Goal: Information Seeking & Learning: Learn about a topic

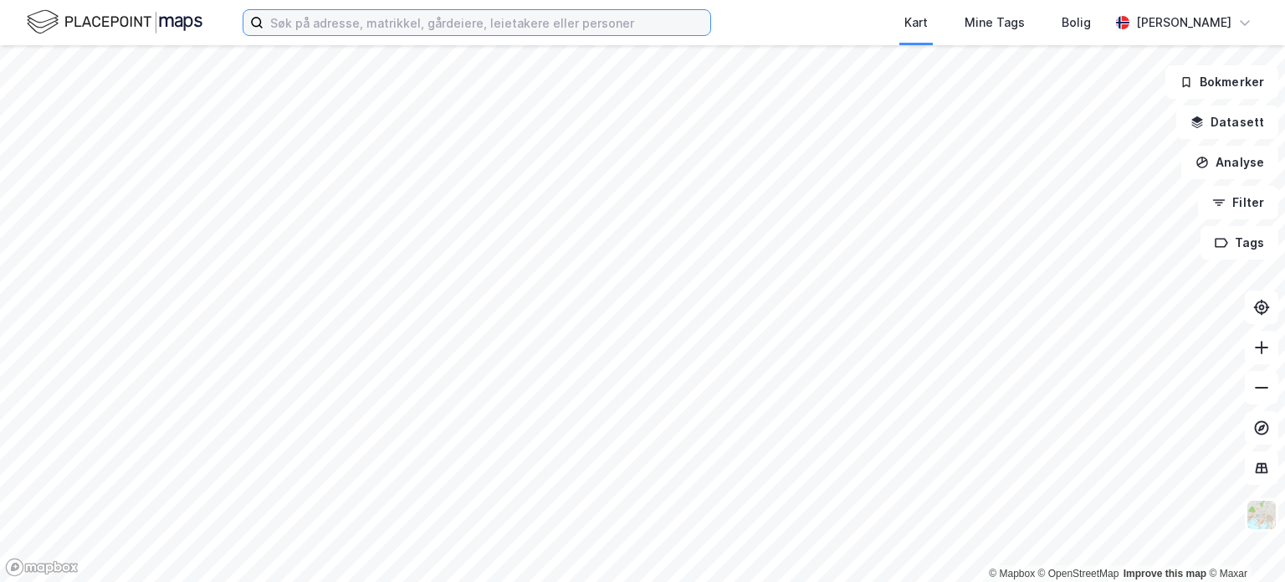
click at [320, 18] on input at bounding box center [487, 22] width 447 height 25
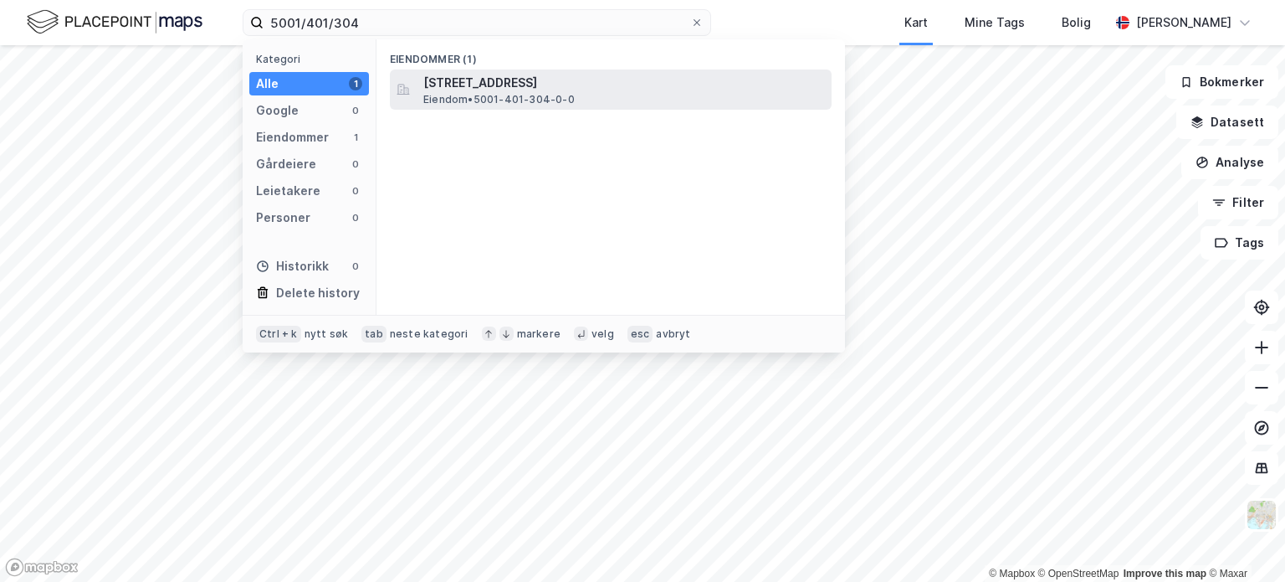
click at [455, 95] on span "Eiendom • 5001-401-304-0-0" at bounding box center [498, 99] width 151 height 13
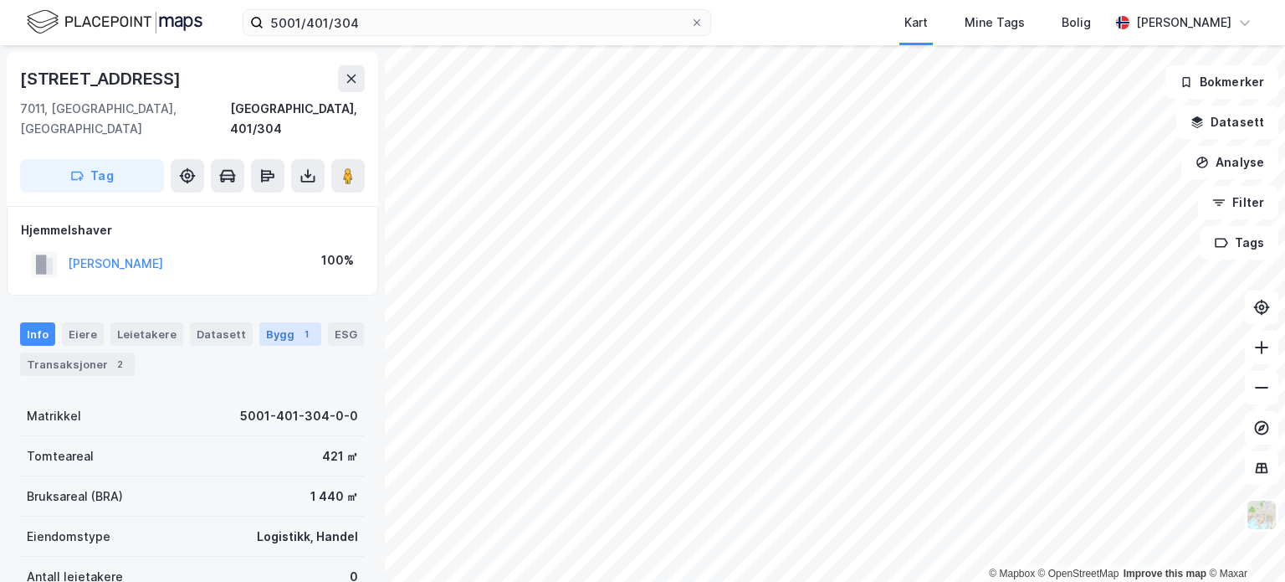
click at [269, 322] on div "Bygg 1" at bounding box center [290, 333] width 62 height 23
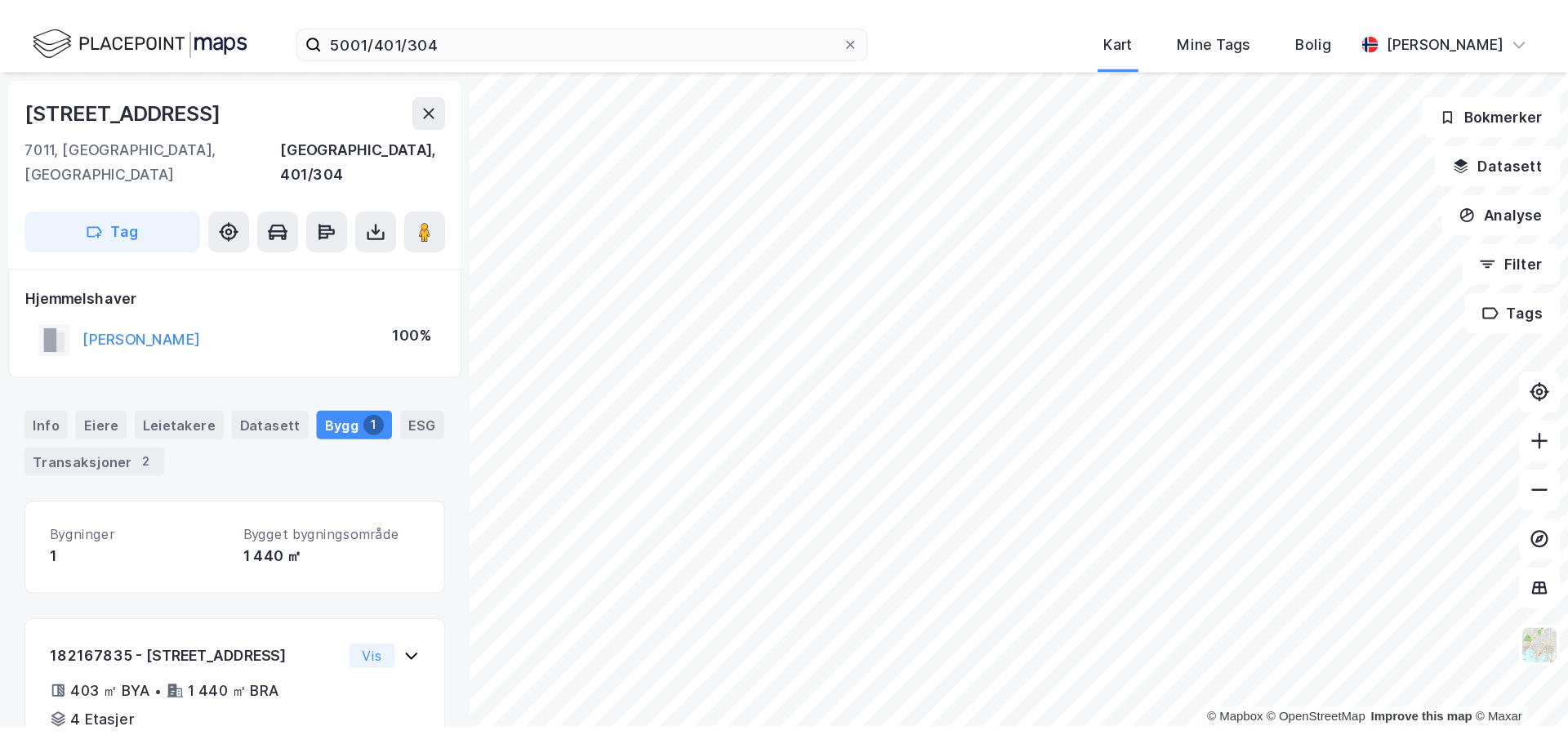
scroll to position [74, 0]
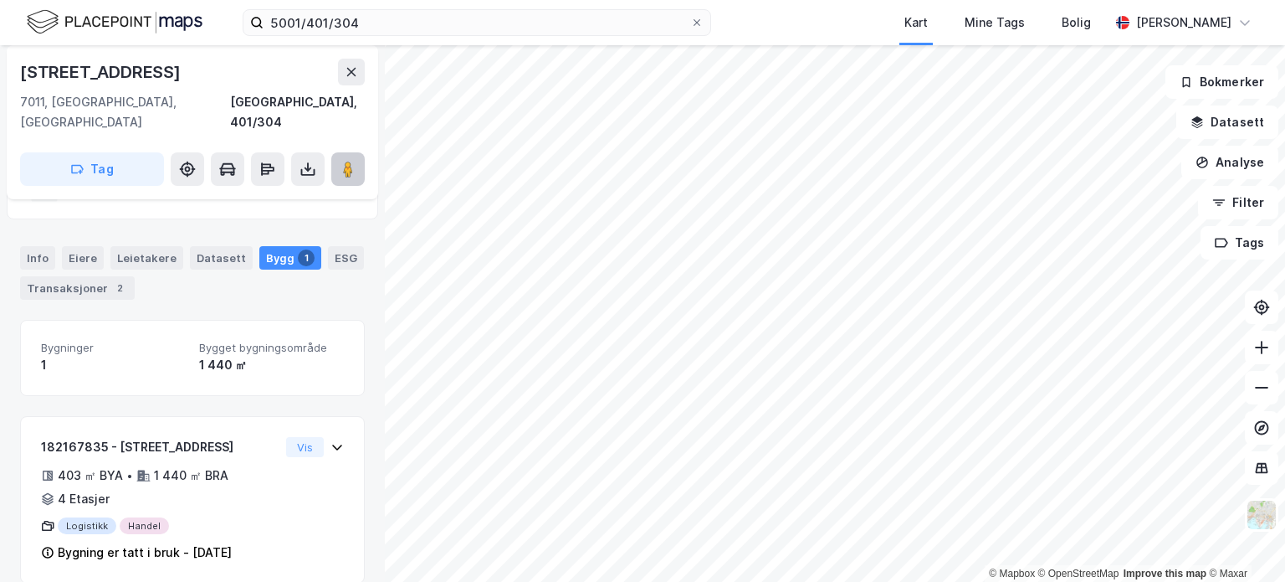
click at [348, 157] on button at bounding box center [347, 168] width 33 height 33
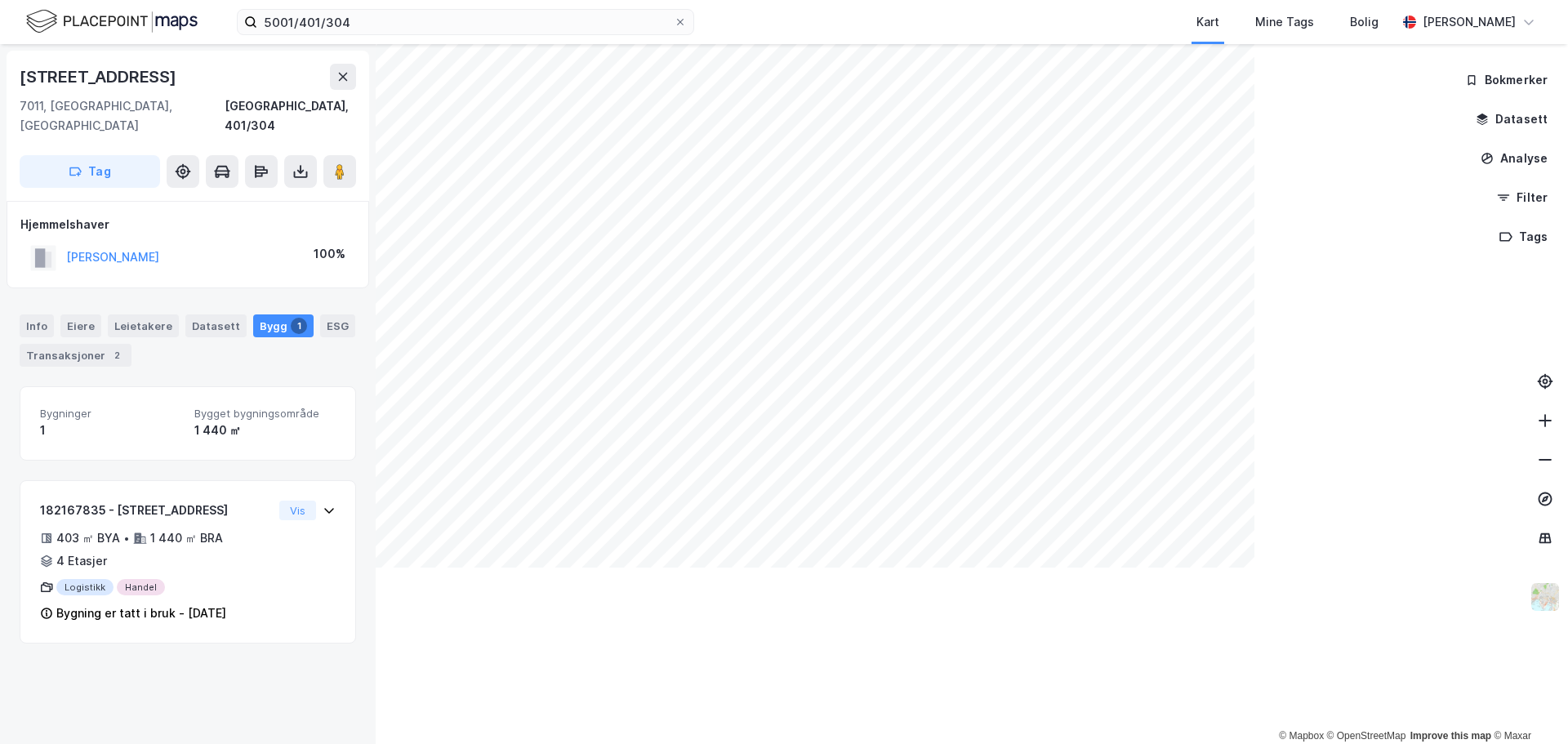
scroll to position [0, 0]
click at [50, 344] on div "Transaksjoner 2" at bounding box center [75, 354] width 112 height 22
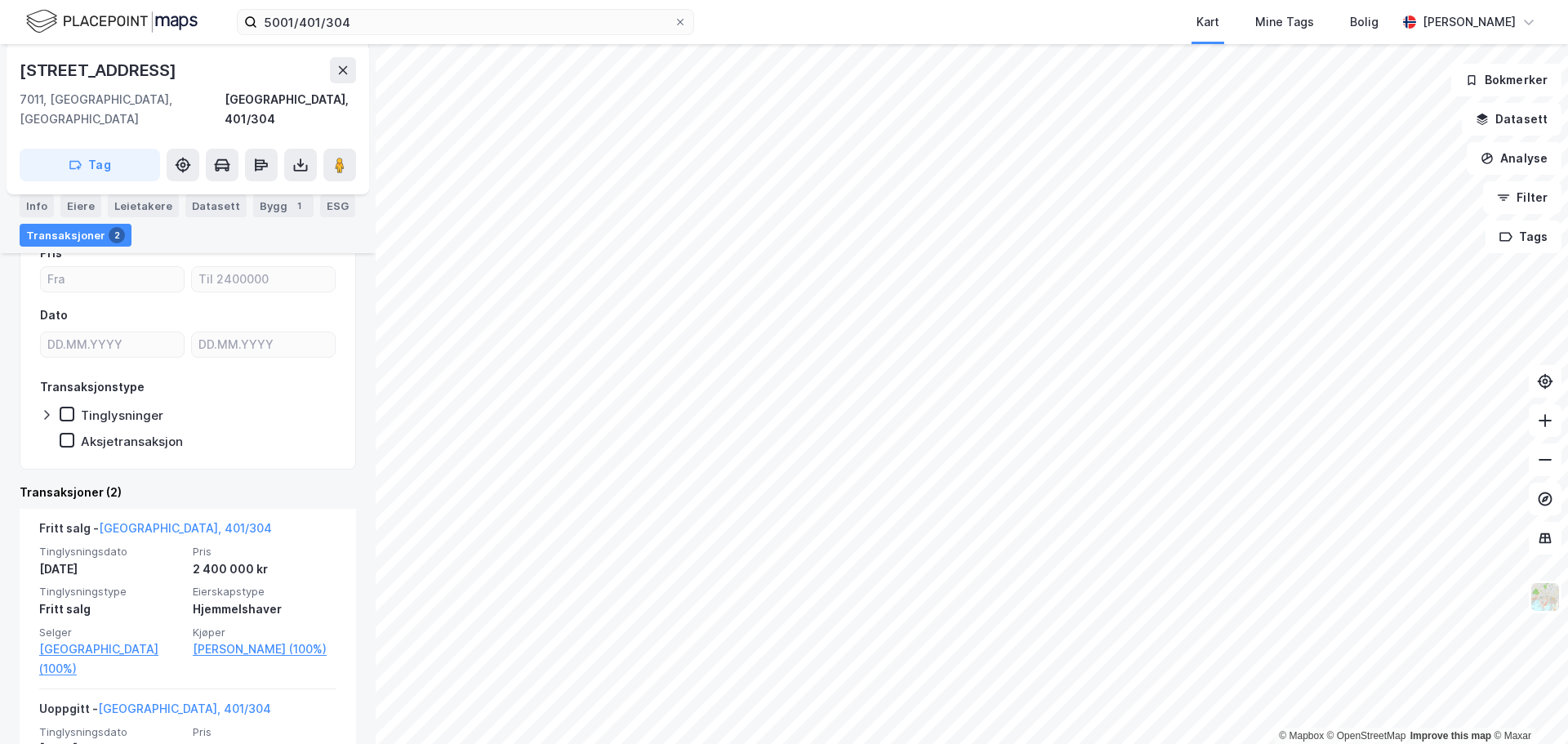
scroll to position [245, 0]
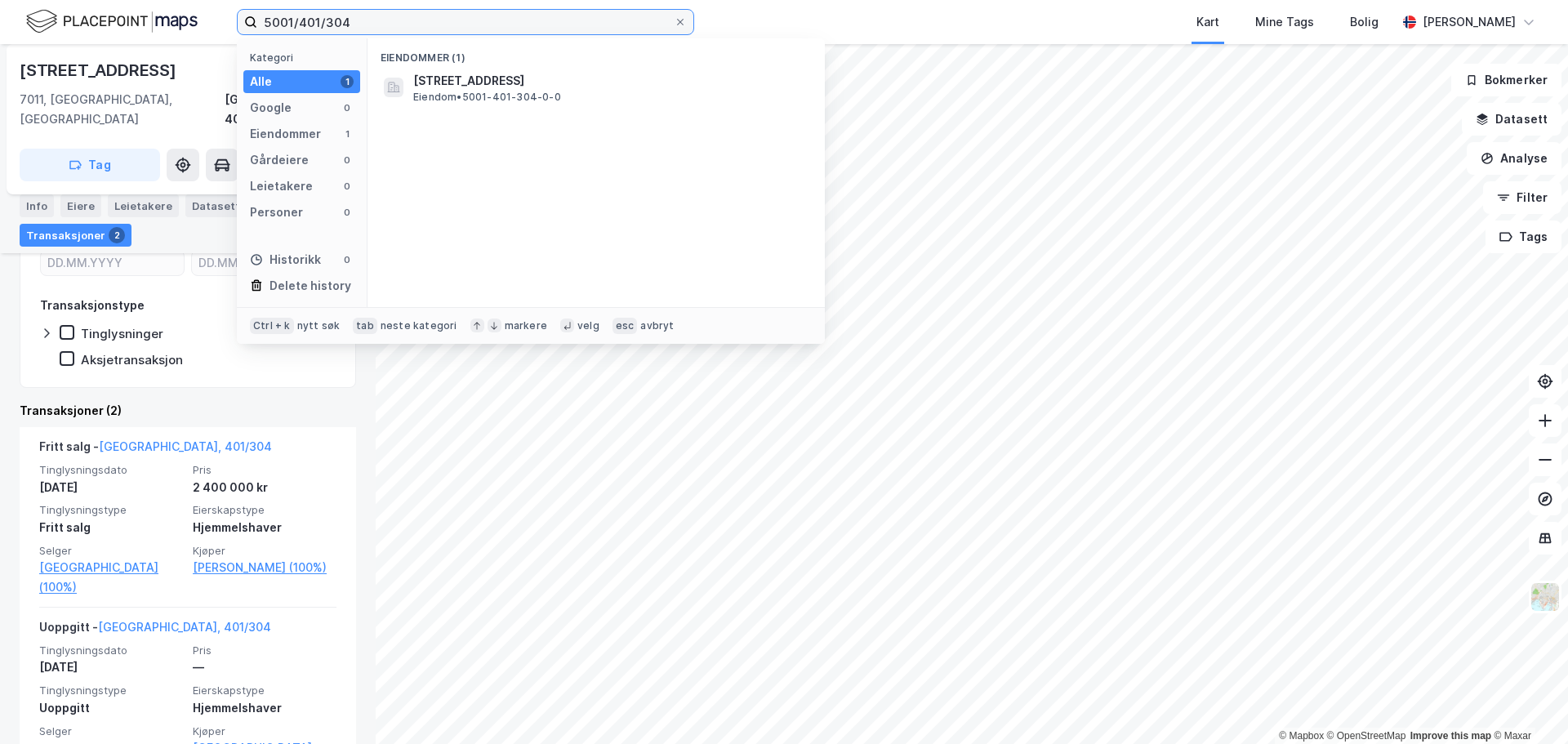
drag, startPoint x: 423, startPoint y: 25, endPoint x: 96, endPoint y: 14, distance: 327.2
click at [91, 19] on div "5001/401/304 Kategori Alle 1 Google 0 Eiendommer 1 Gårdeiere 0 Leietakere 0 Per…" at bounding box center [784, 21] width 1568 height 44
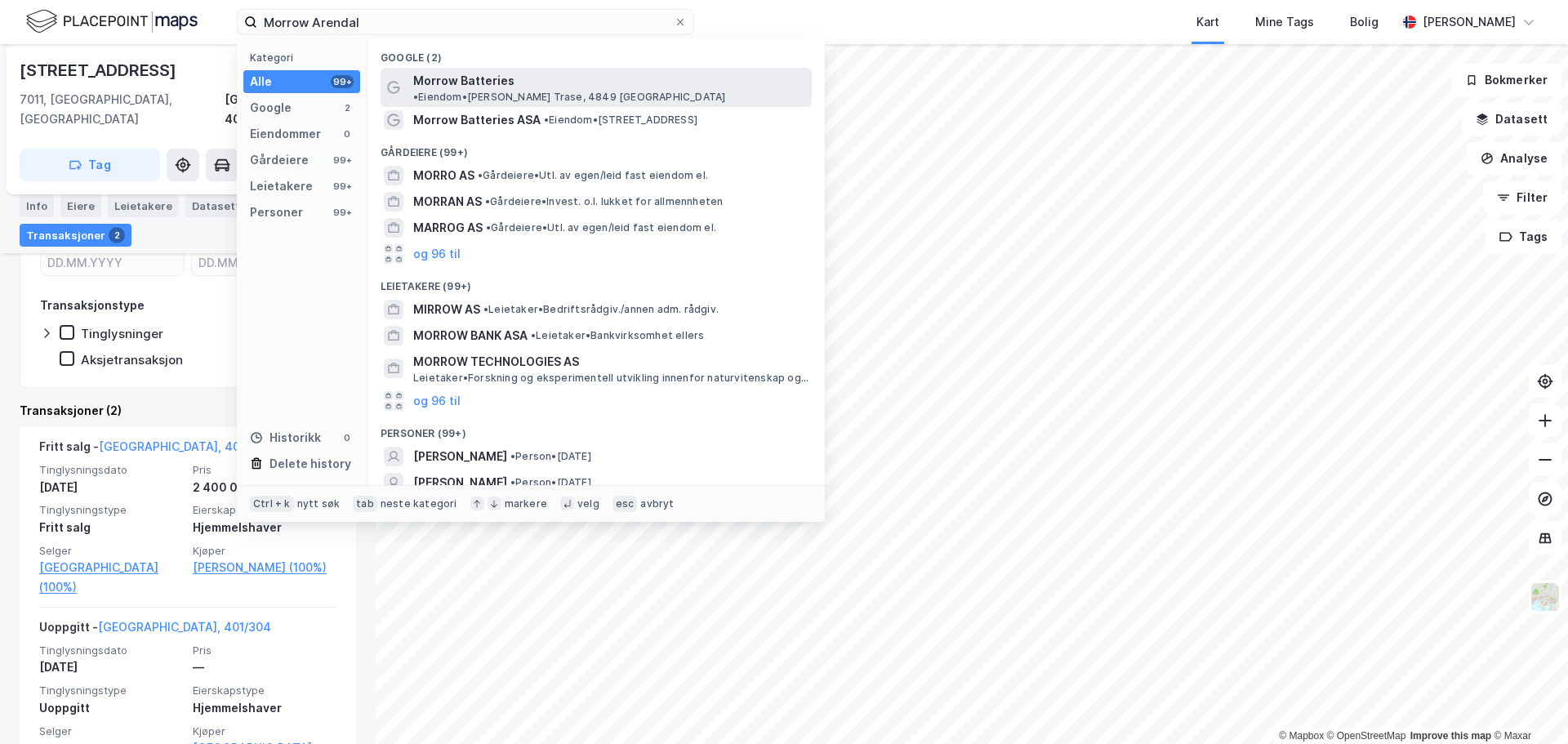
click at [438, 82] on span "Morrow Batteries" at bounding box center [463, 81] width 101 height 20
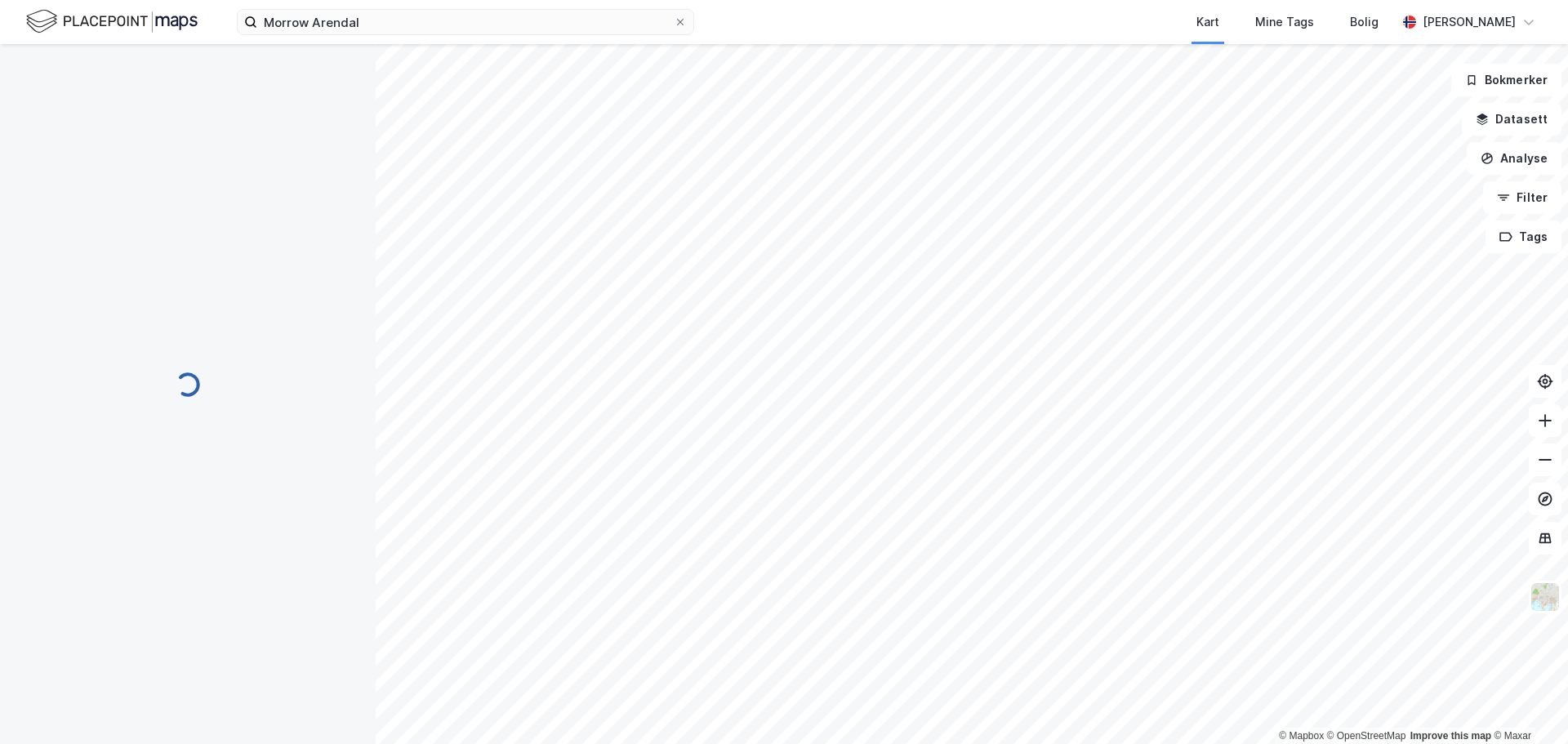
scroll to position [13, 0]
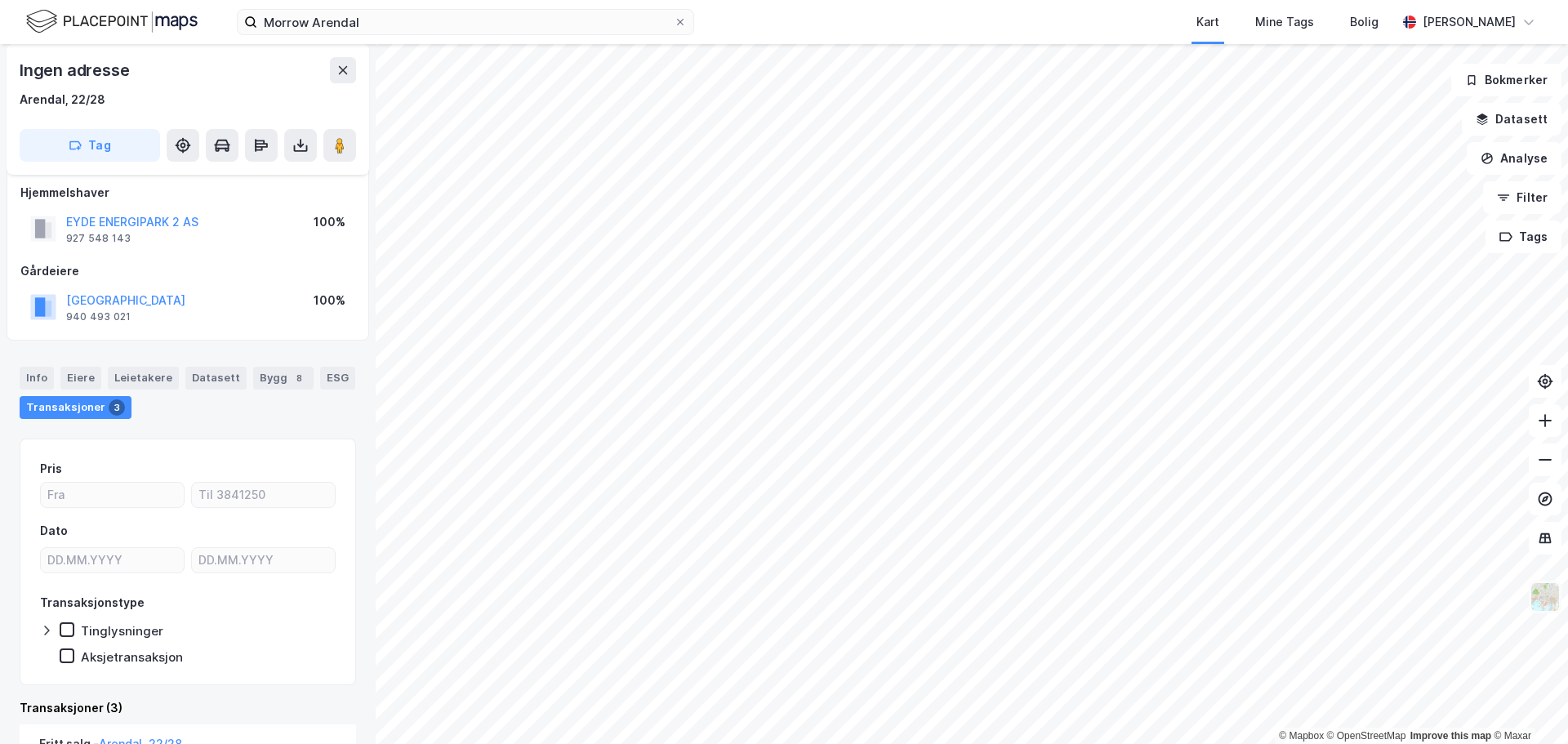
click at [1253, 567] on img at bounding box center [1545, 598] width 31 height 31
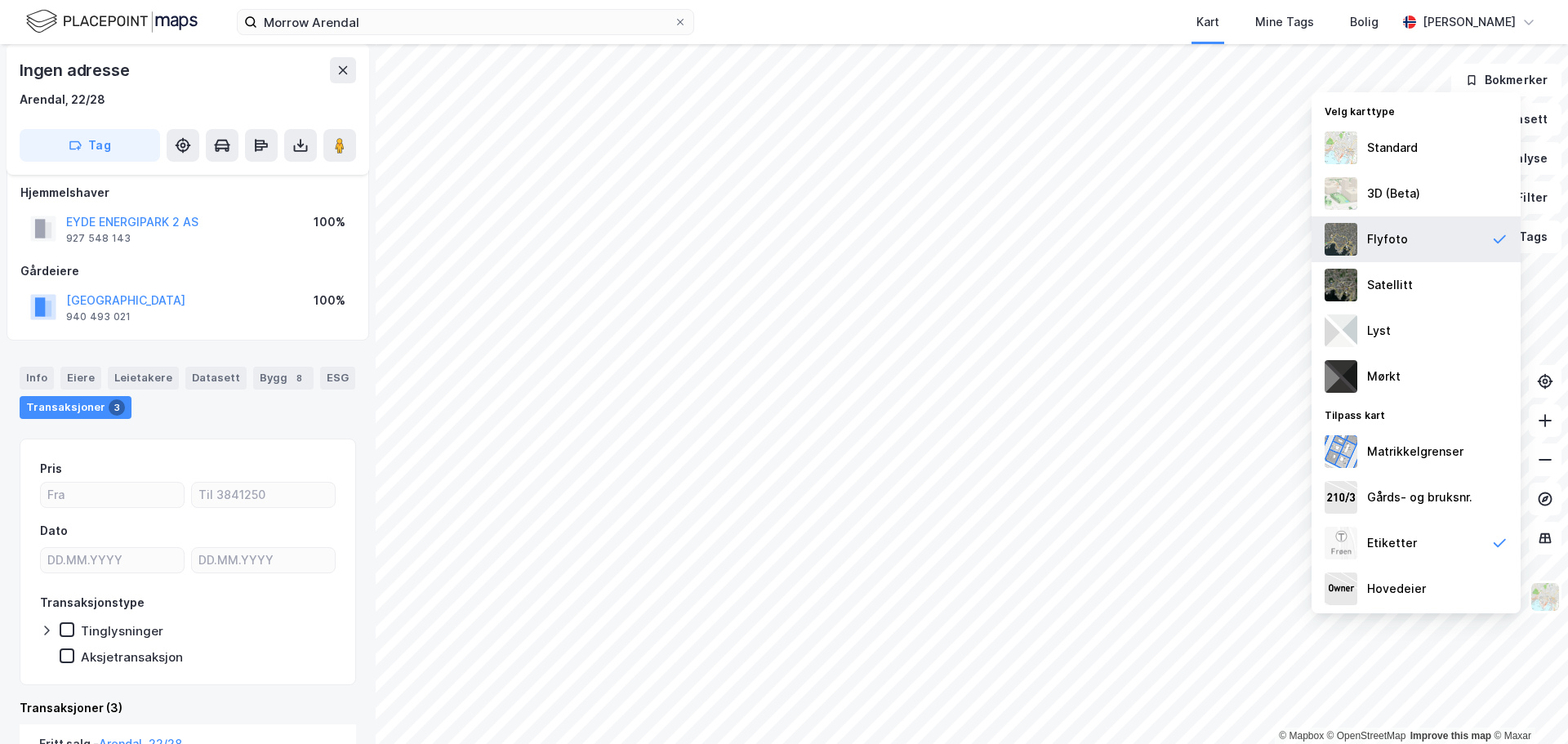
click at [1253, 243] on img at bounding box center [1340, 238] width 32 height 32
click at [1253, 271] on img at bounding box center [1340, 284] width 32 height 32
click at [1253, 246] on img at bounding box center [1340, 238] width 32 height 32
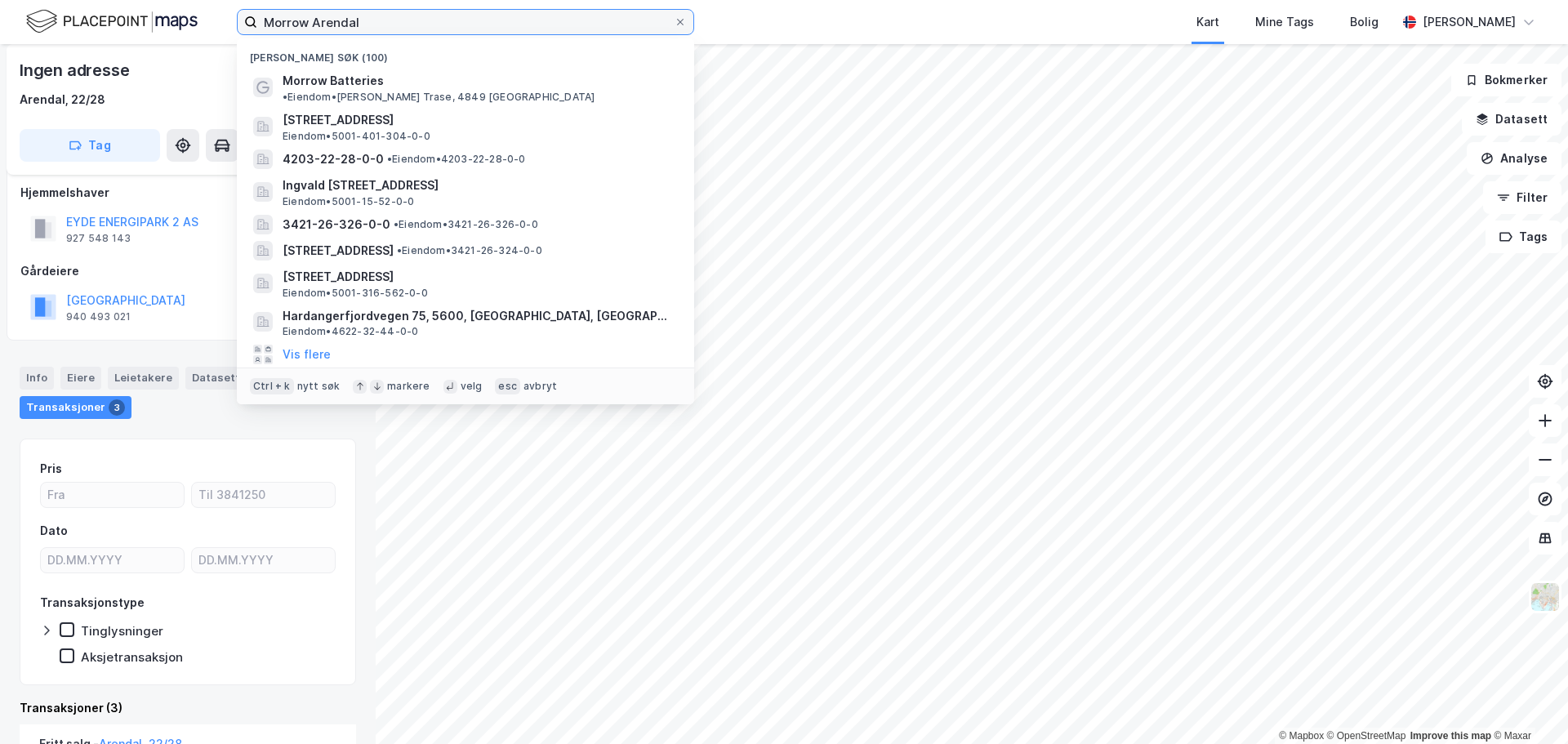
drag, startPoint x: 373, startPoint y: 18, endPoint x: 157, endPoint y: 6, distance: 216.3
click at [157, 6] on div "Morrow Arendal Nylige søk (100) Morrow Batteries • Eiendom • Kristian Birkeland…" at bounding box center [784, 21] width 1568 height 44
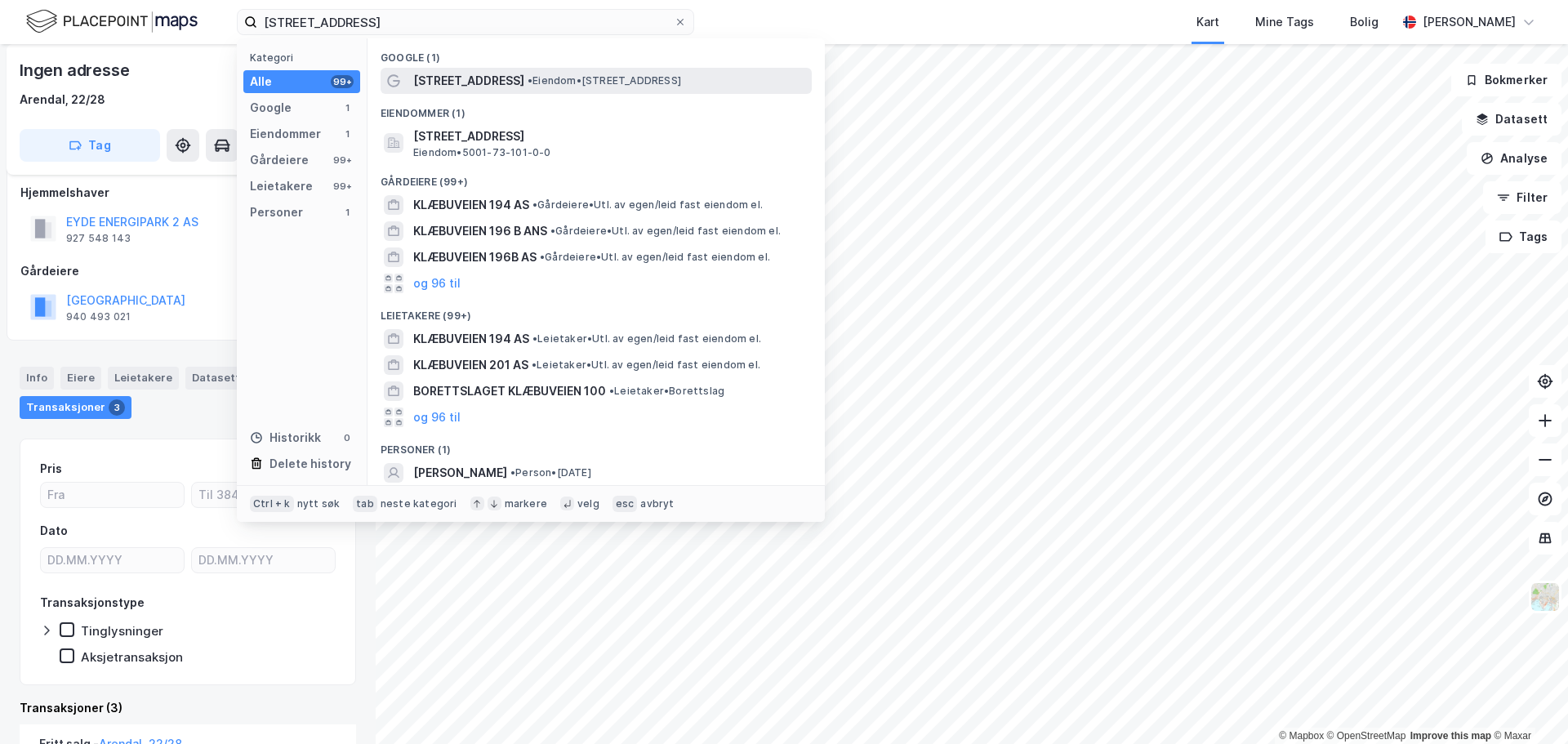
click at [434, 77] on span "Klæbuveien 194" at bounding box center [468, 81] width 111 height 20
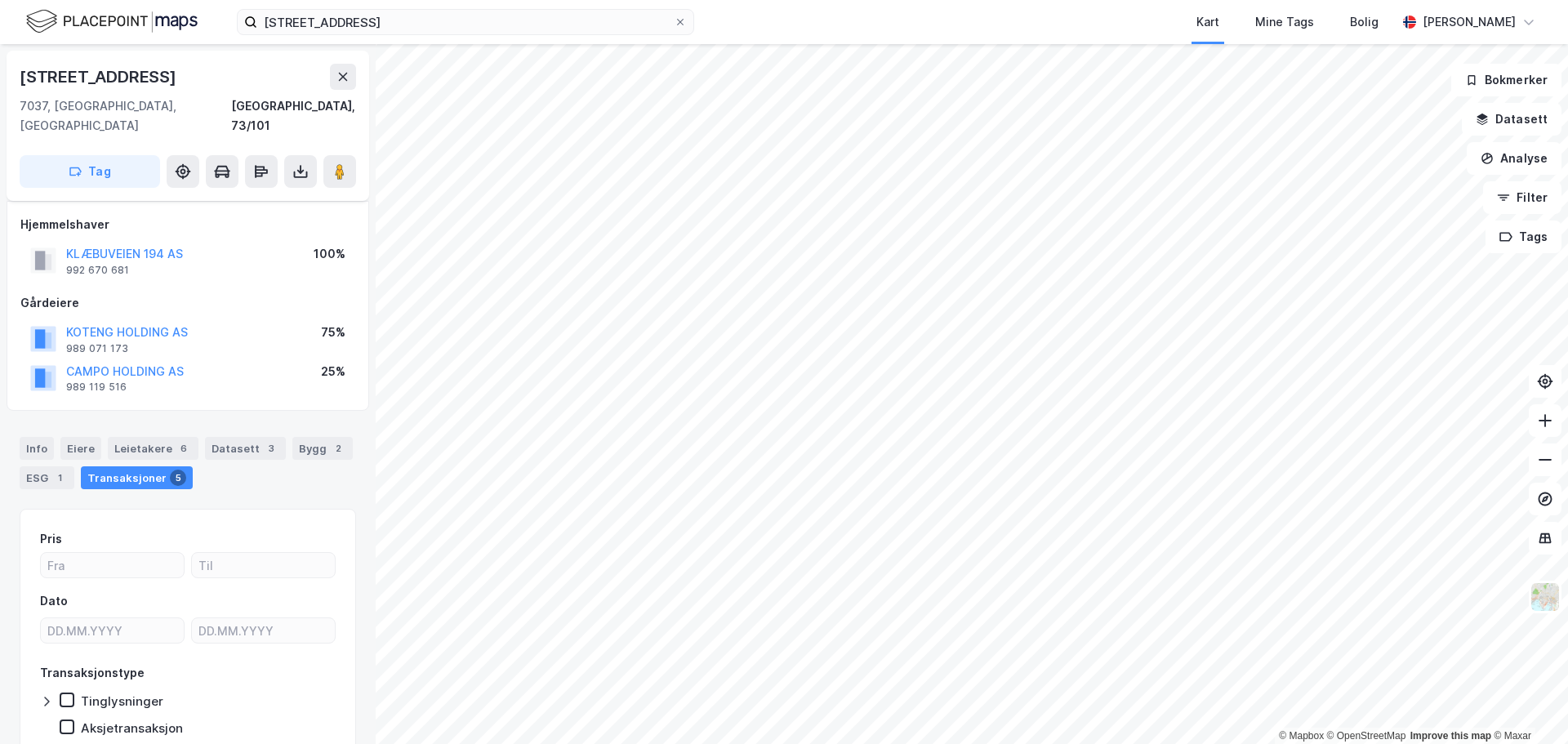
scroll to position [13, 0]
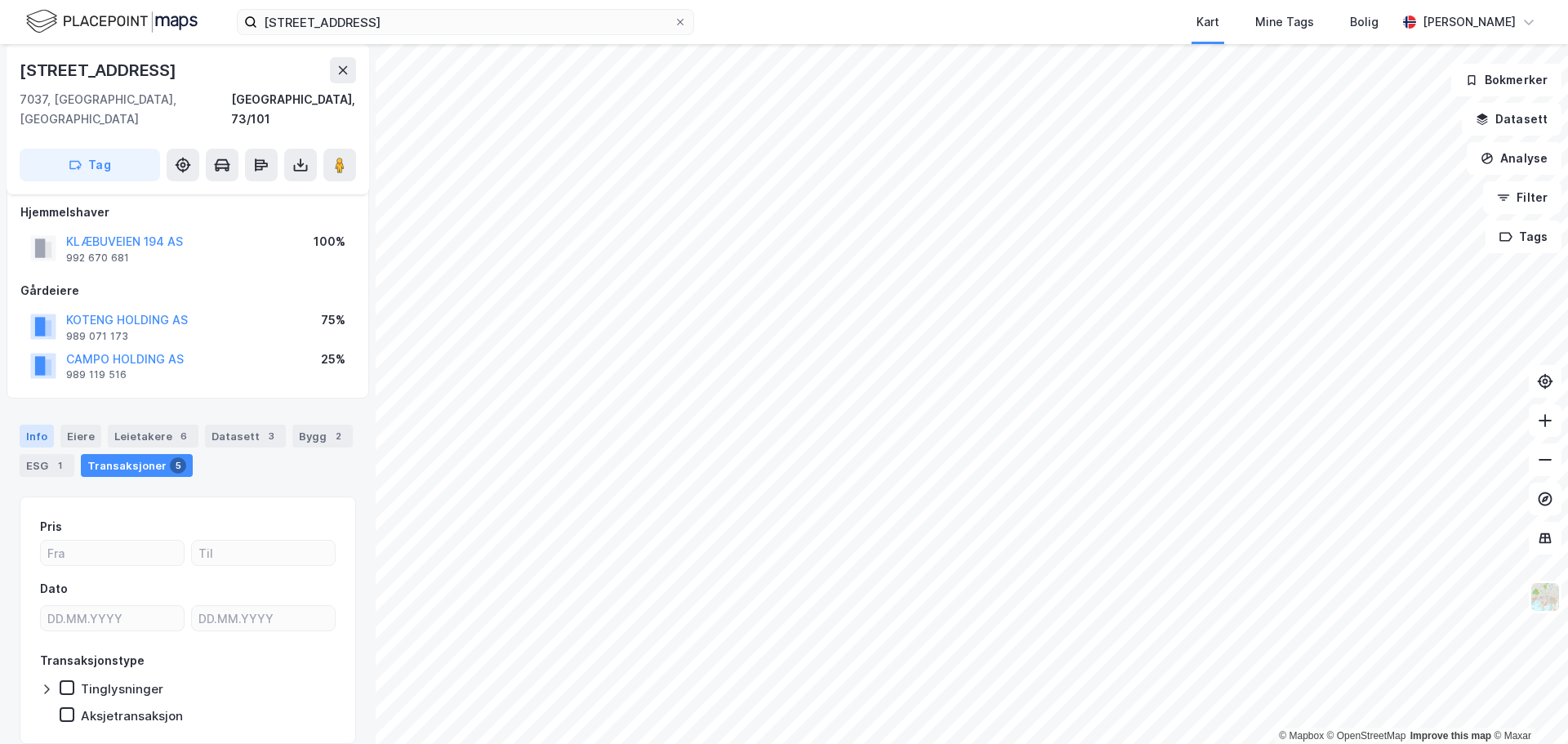
click at [29, 425] on div "Info" at bounding box center [36, 435] width 34 height 22
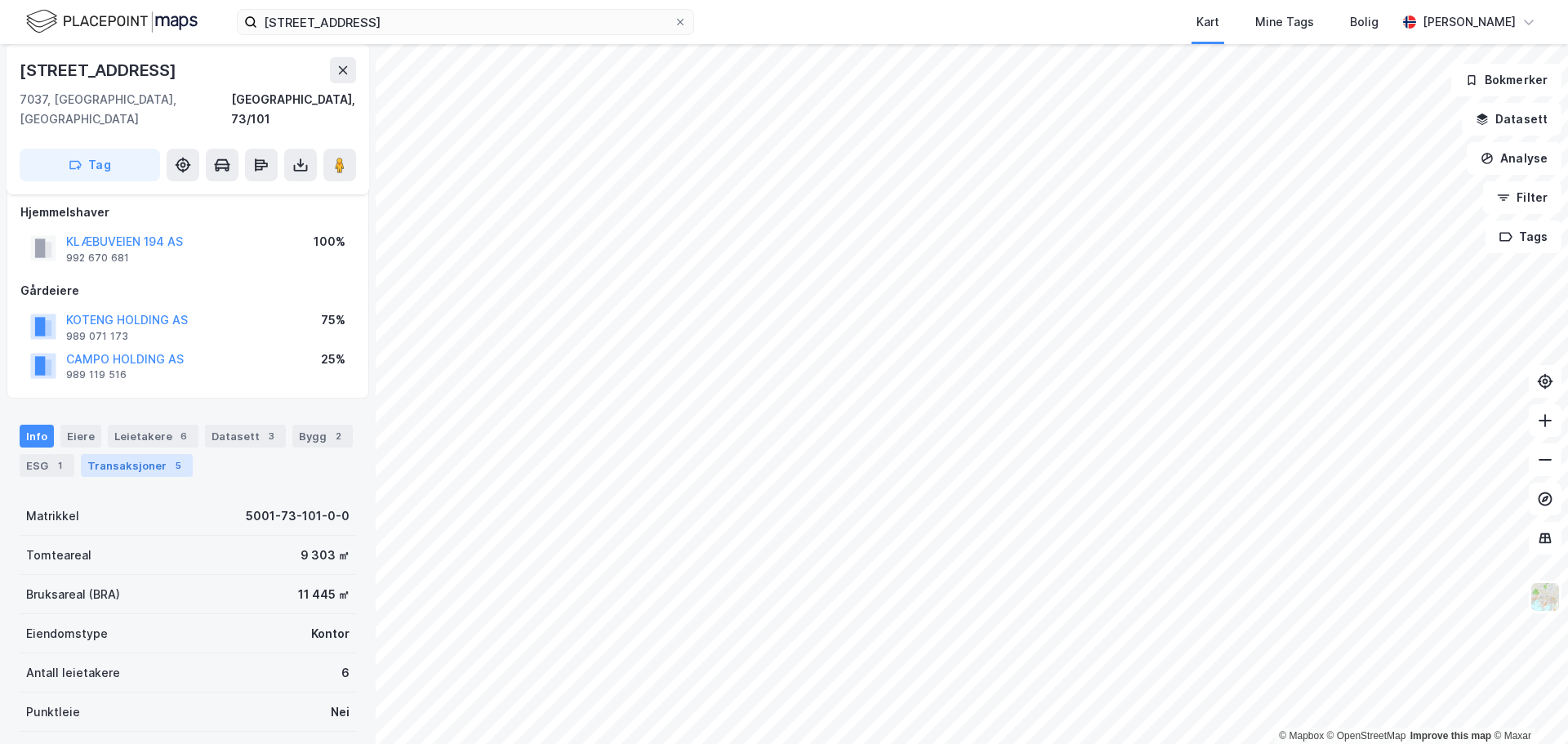
click at [161, 454] on div "Transaksjoner 5" at bounding box center [137, 465] width 112 height 22
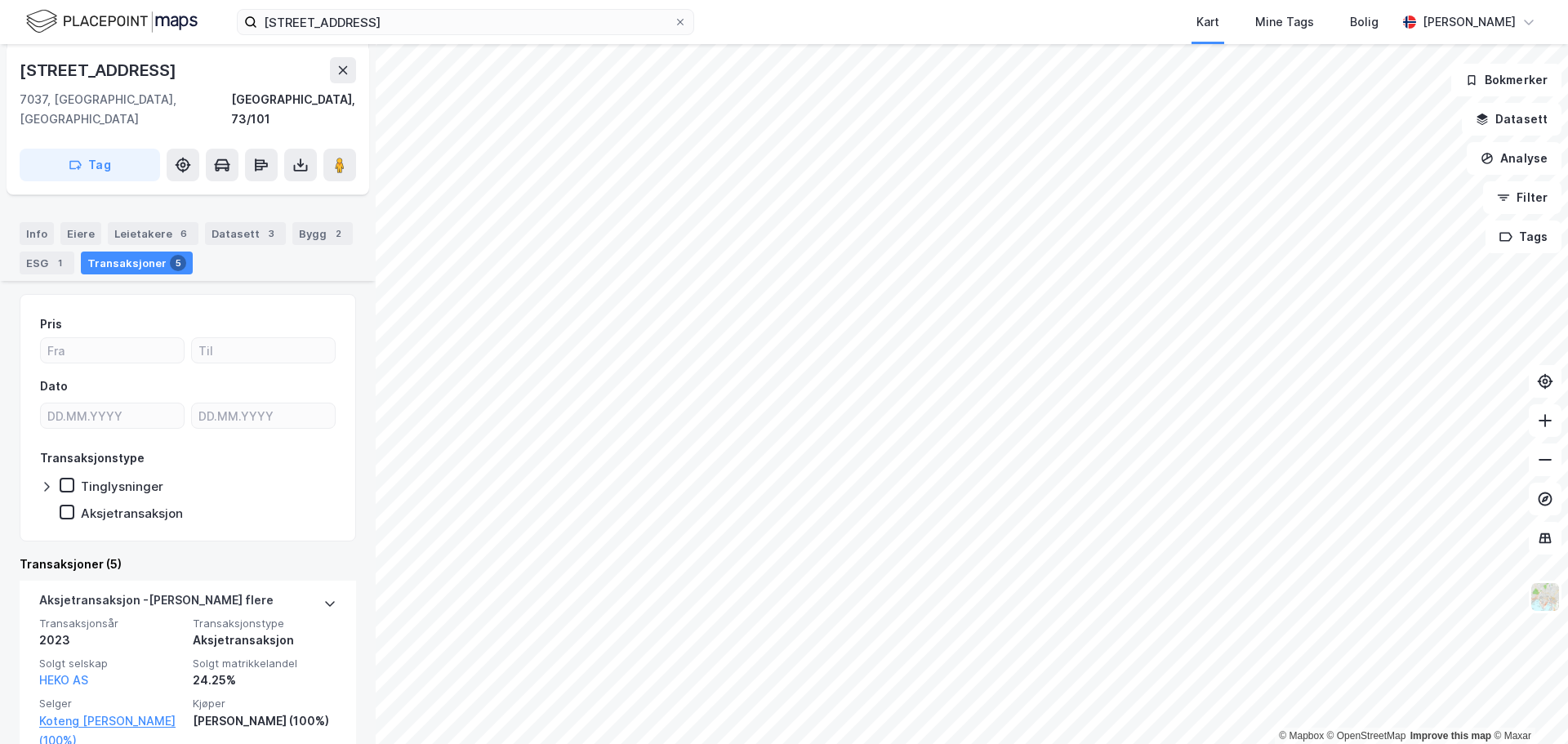
scroll to position [378, 0]
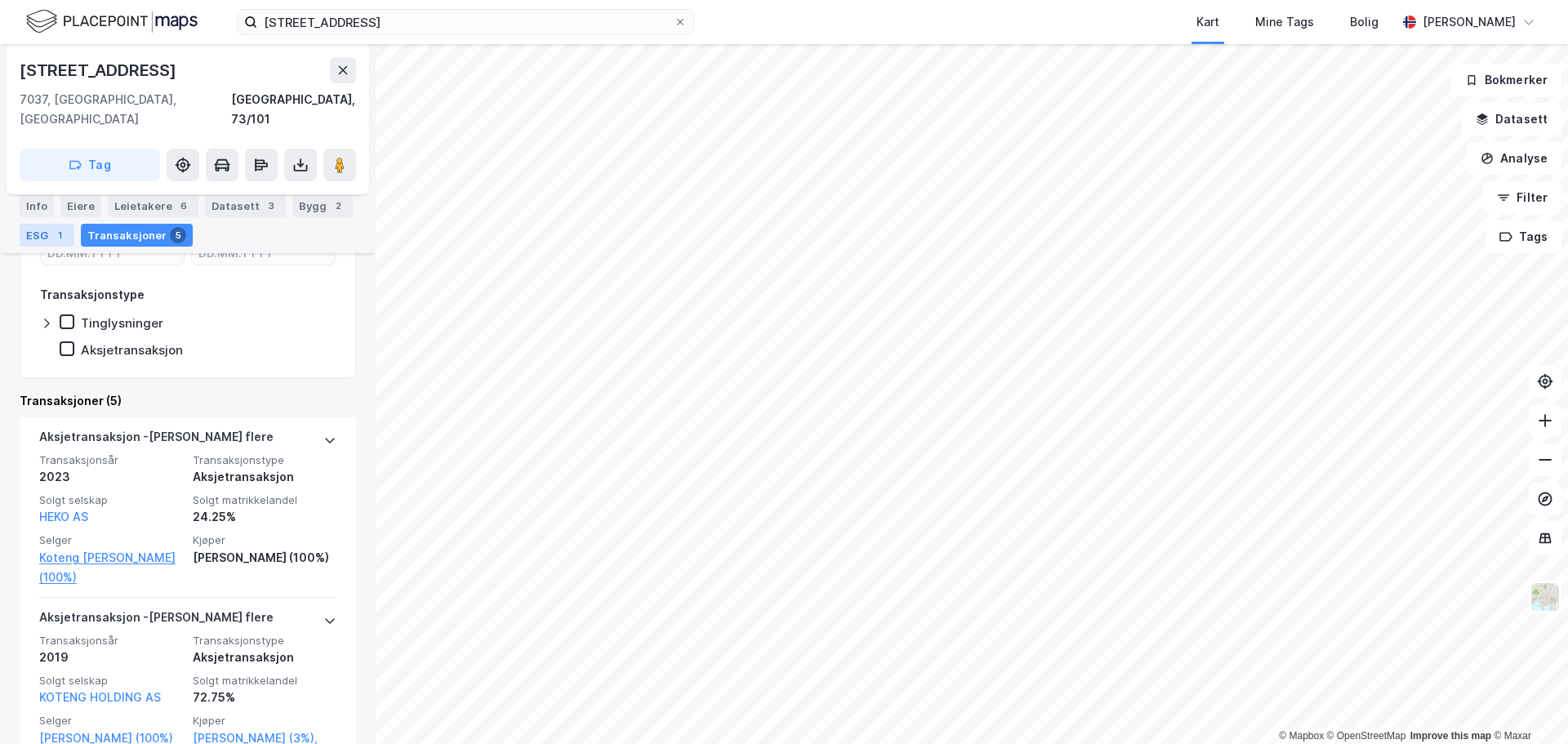
click at [55, 237] on div "1" at bounding box center [60, 235] width 17 height 17
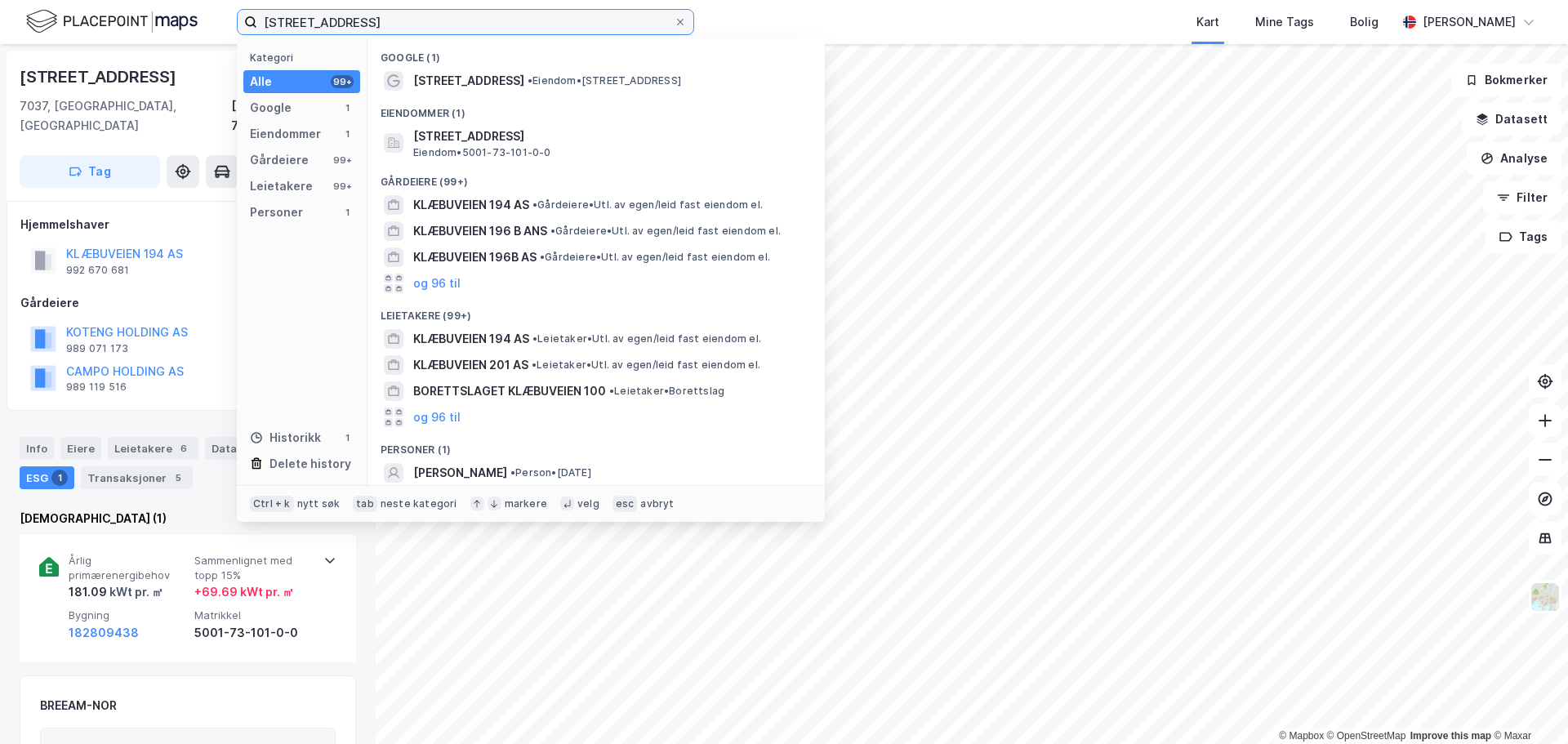
drag, startPoint x: 375, startPoint y: 20, endPoint x: 186, endPoint y: 13, distance: 189.1
click at [186, 13] on div "Klæbuveien 194 Kategori Alle 99+ Google 1 Eiendommer 1 Gårdeiere 99+ Leietakere…" at bounding box center [784, 21] width 1568 height 44
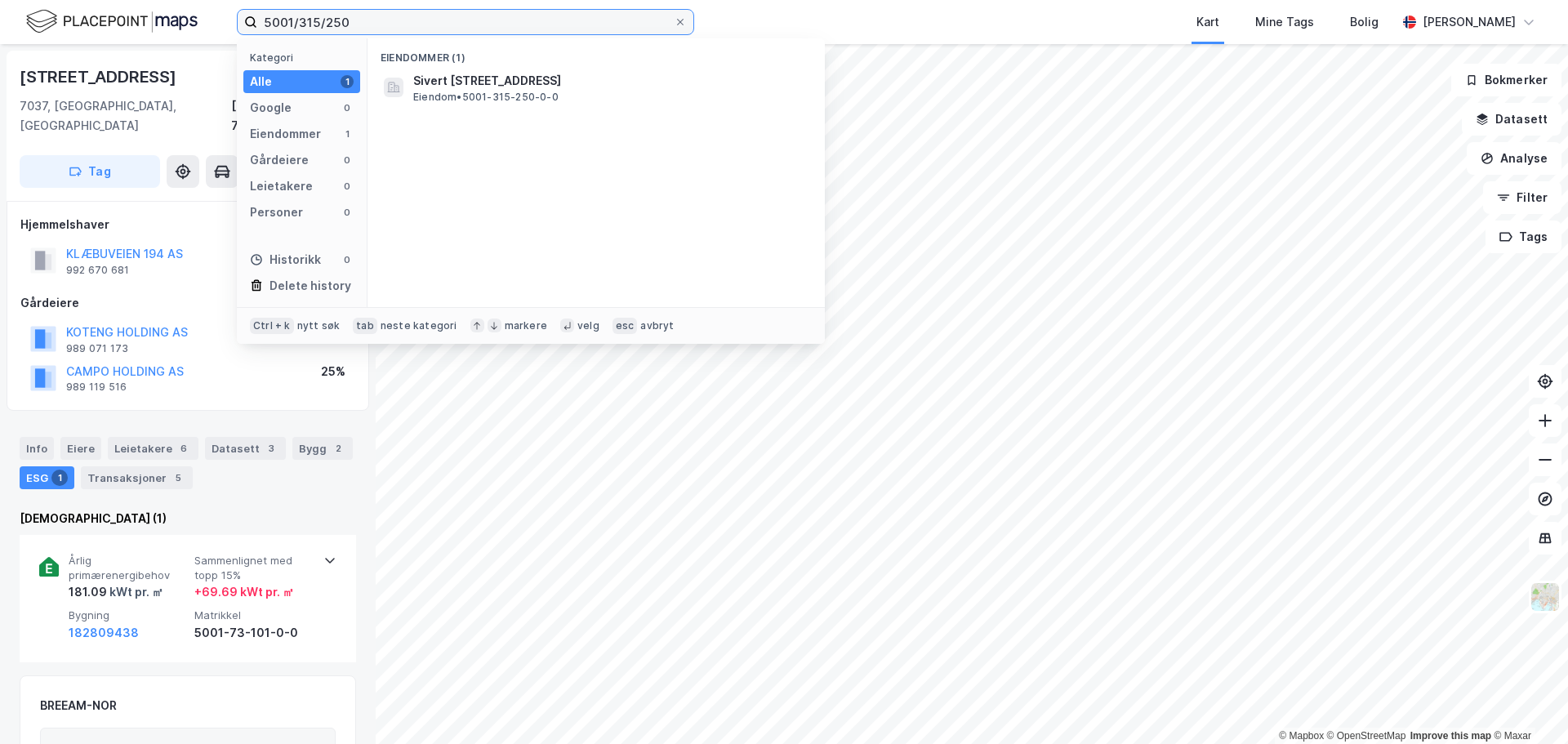
drag, startPoint x: 292, startPoint y: 21, endPoint x: 162, endPoint y: -8, distance: 133.2
click at [162, 0] on html "5001/315/250 Kategori Alle 1 Google 0 Eiendommer 1 Gårdeiere 0 Leietakere 0 Per…" at bounding box center [784, 372] width 1568 height 744
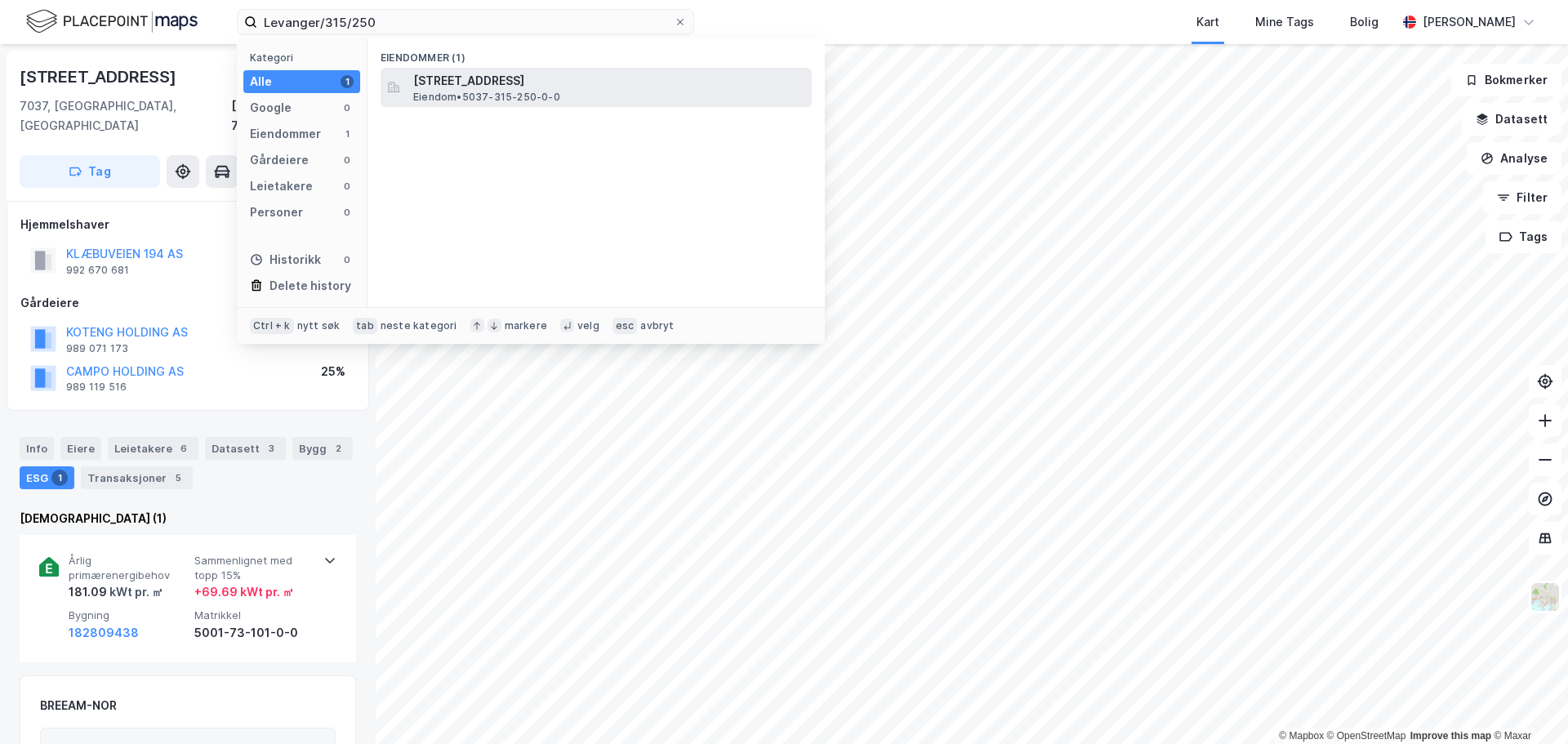
click at [458, 97] on span "Eiendom • 5037-315-250-0-0" at bounding box center [486, 97] width 147 height 13
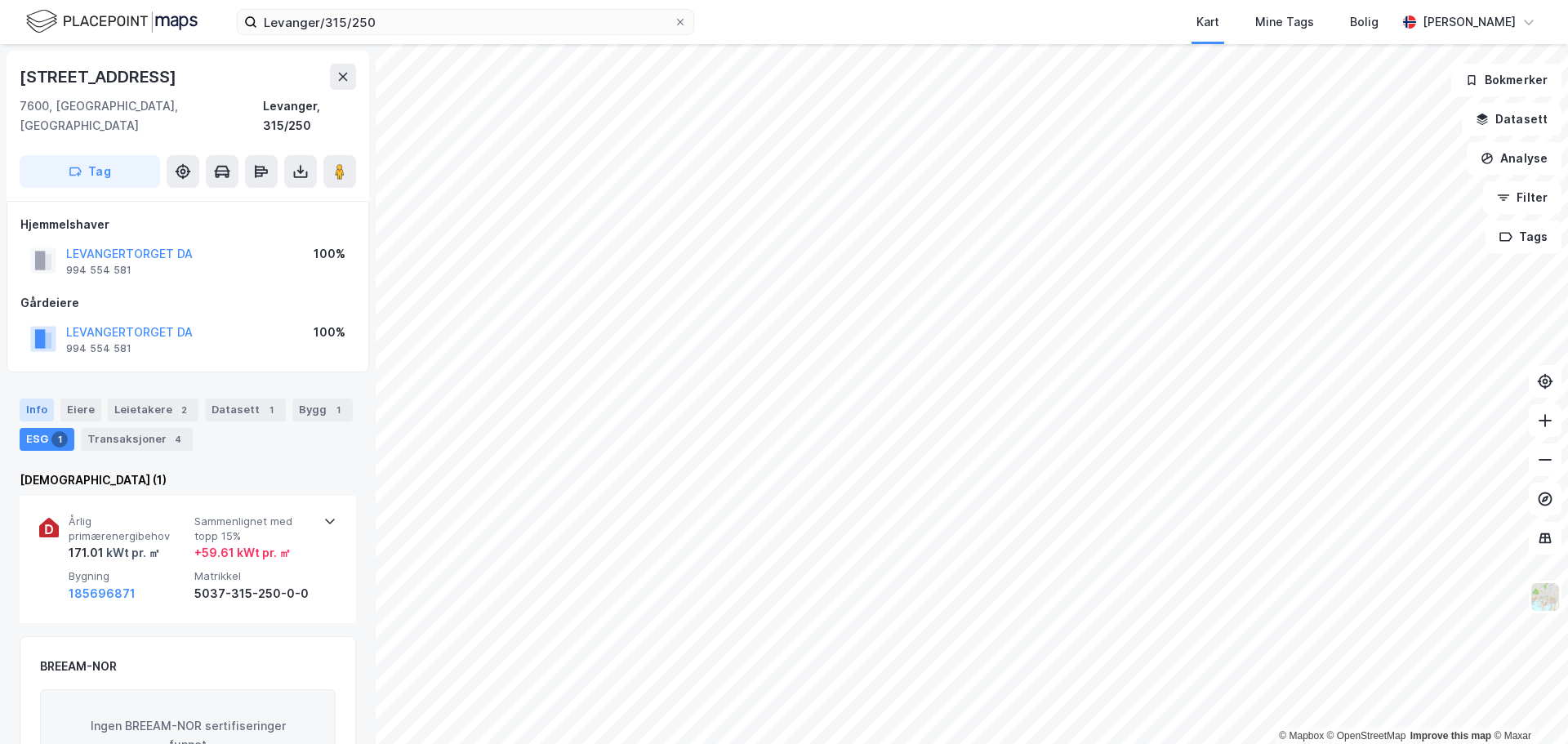
click at [41, 398] on div "Info" at bounding box center [36, 409] width 34 height 22
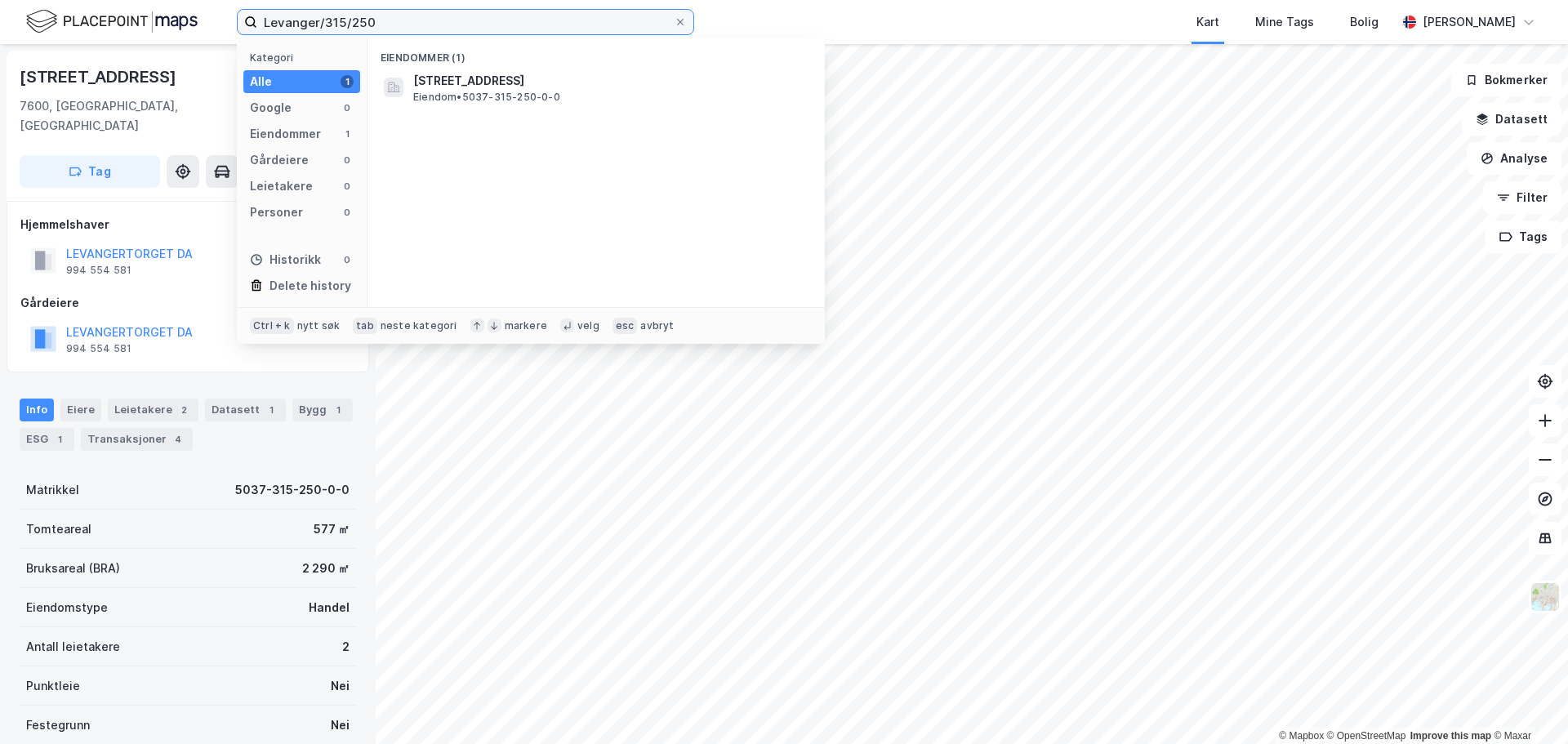
drag, startPoint x: 413, startPoint y: 18, endPoint x: 61, endPoint y: 16, distance: 352.0
click at [61, 16] on div "Levanger/315/250 Kategori Alle 1 Google 0 Eiendommer 1 Gårdeiere 0 Leietakere 0…" at bounding box center [784, 21] width 1568 height 44
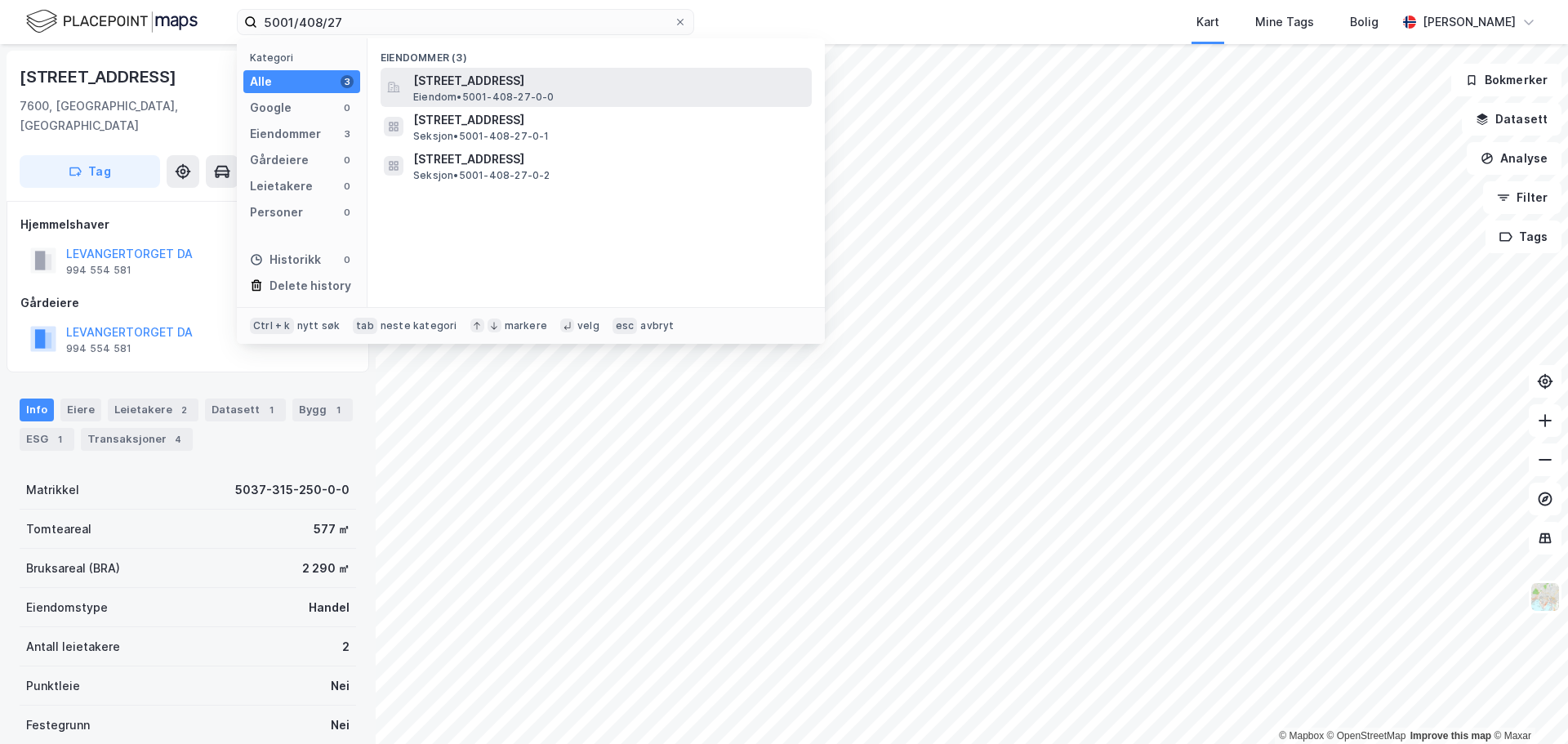
click at [409, 81] on div "Nedre Bakklandet 7, 7014, TRONDHEIM, TRONDHEIM Eiendom • 5001-408-27-0-0" at bounding box center [596, 87] width 431 height 39
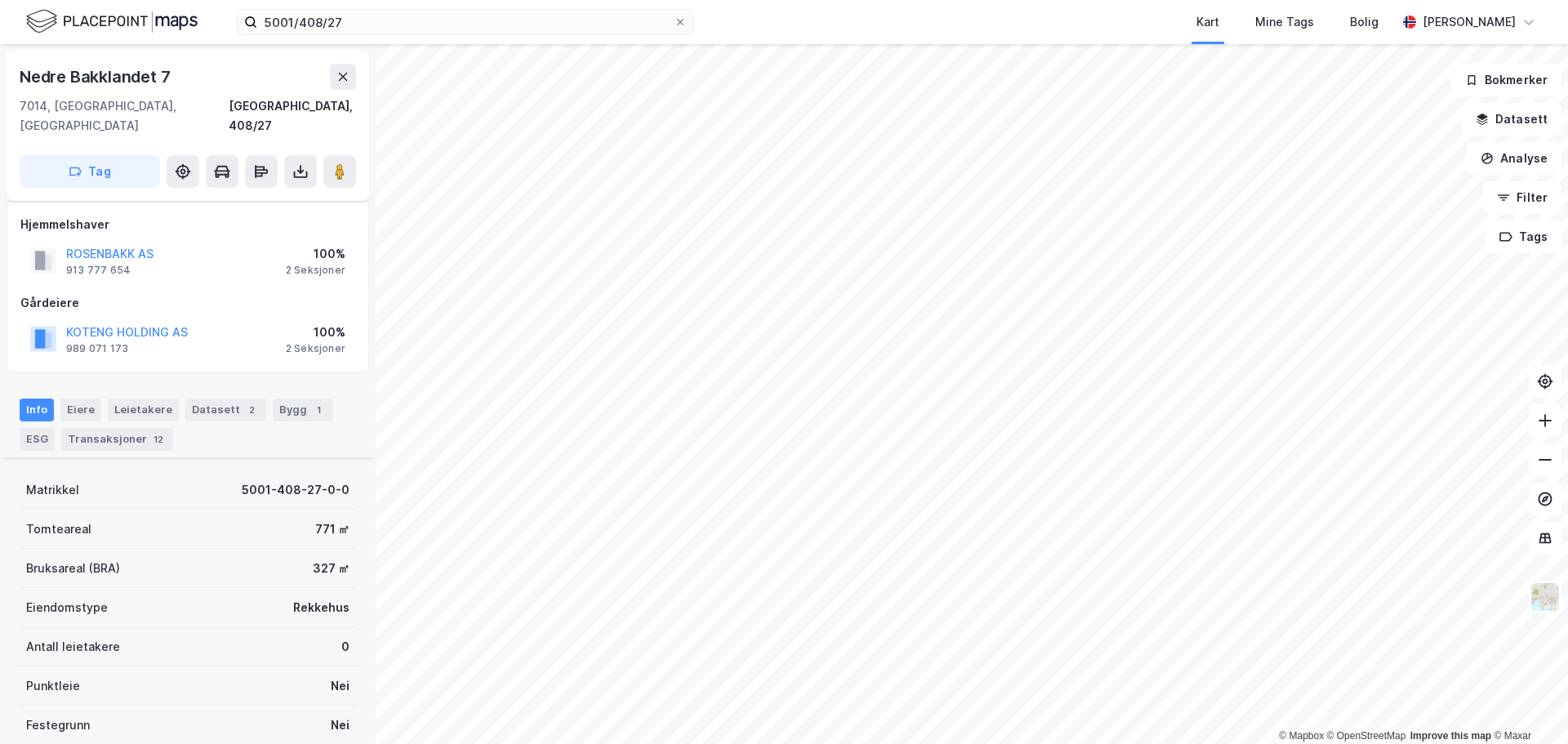
scroll to position [211, 0]
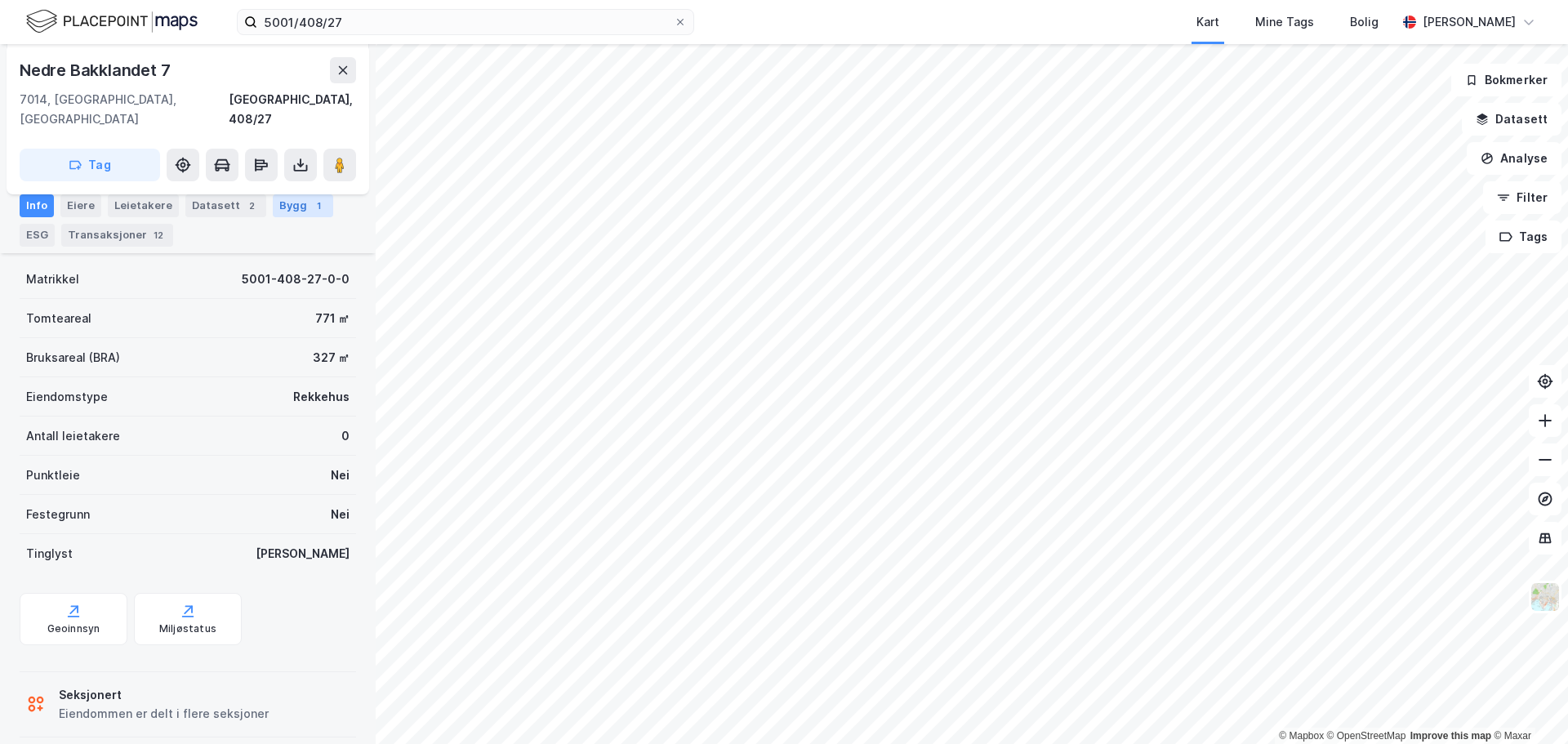
click at [284, 208] on div "Bygg 1" at bounding box center [302, 205] width 60 height 22
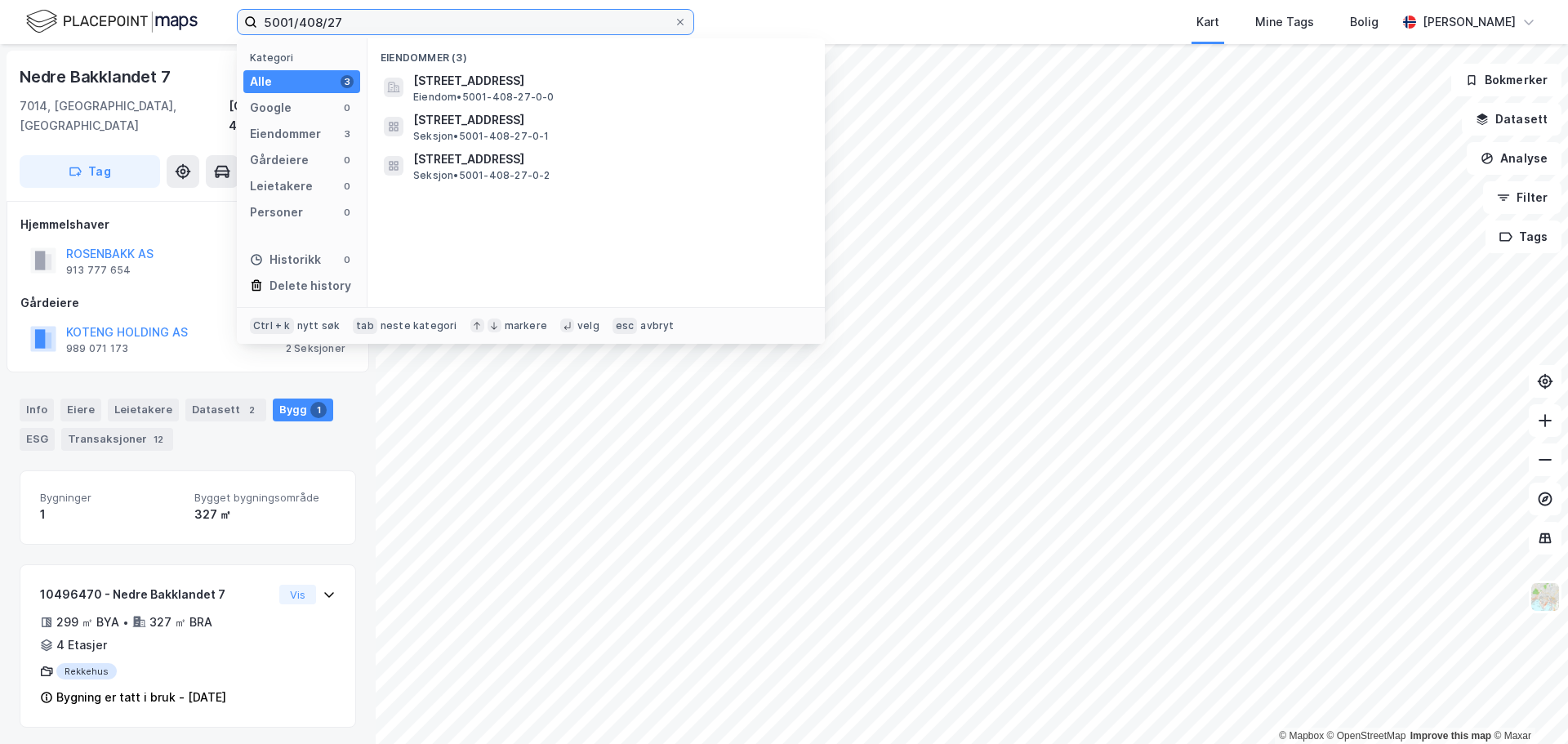
drag, startPoint x: 300, startPoint y: 21, endPoint x: 497, endPoint y: 53, distance: 199.6
click at [497, 35] on div "5001/408/27 Kategori Alle 3 Google 0 Eiendommer 3 Gårdeiere 0 Leietakere 0 Pers…" at bounding box center [465, 21] width 458 height 26
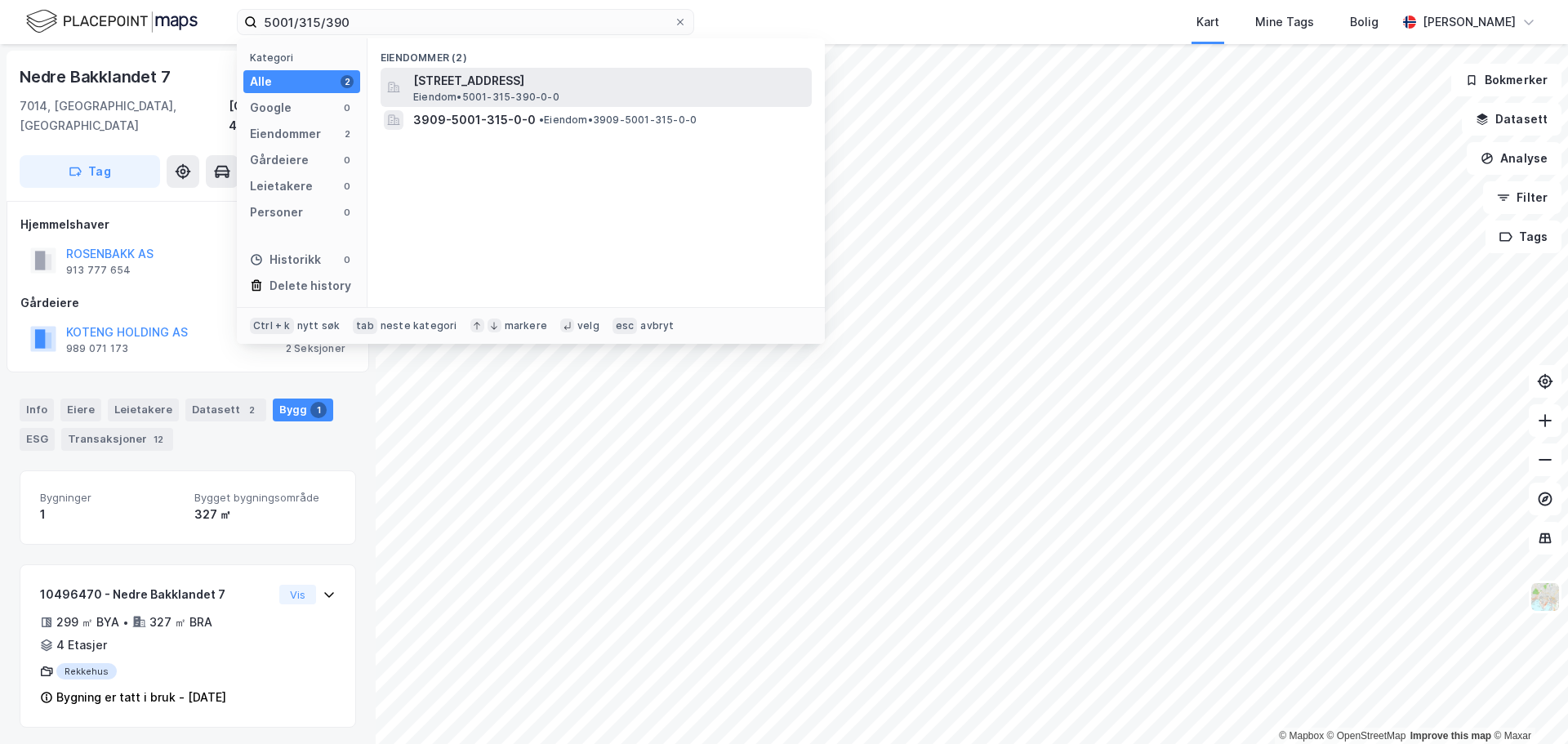
click at [471, 78] on span "Vestre Rosten 77, 7075, TILLER, TRONDHEIM" at bounding box center [609, 81] width 392 height 20
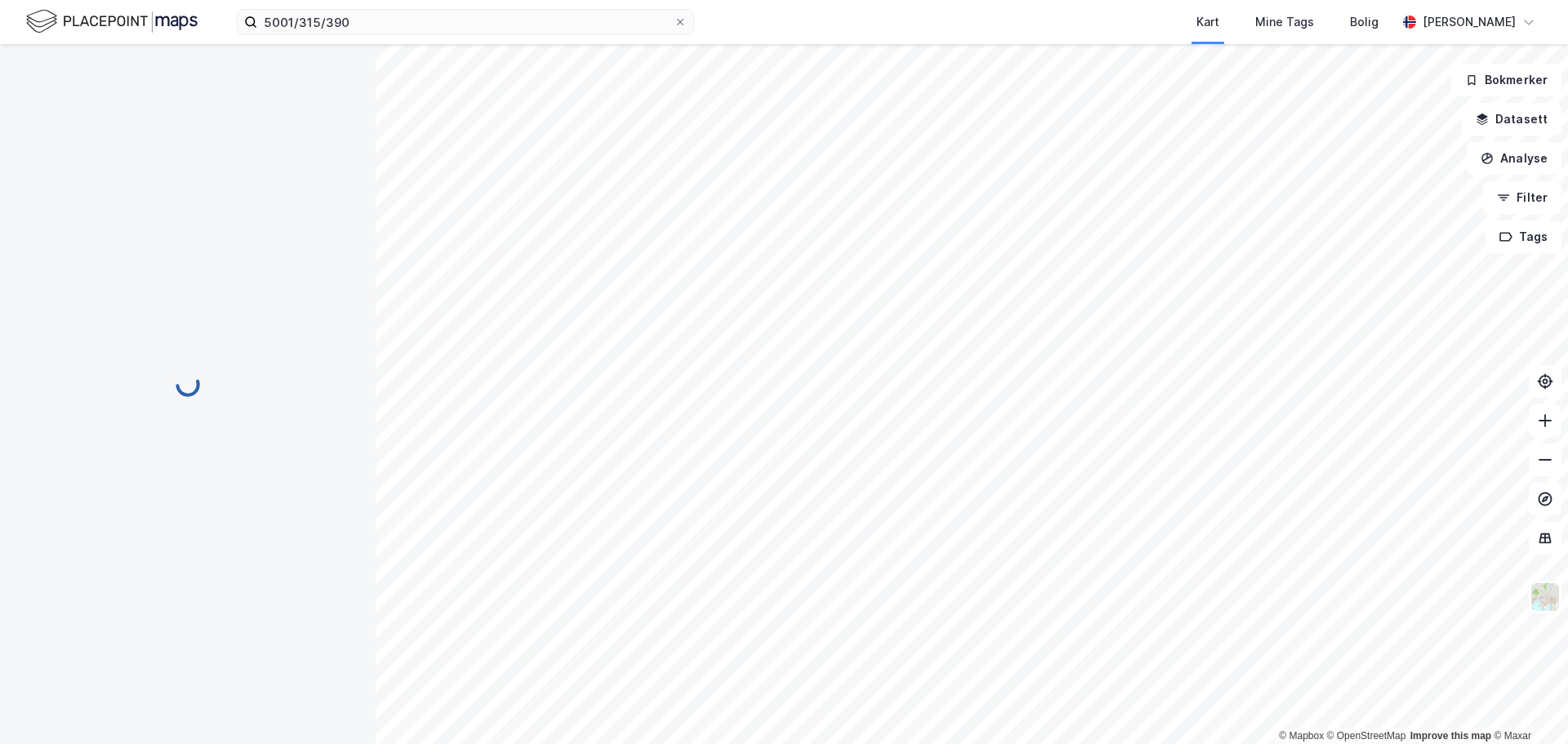
scroll to position [133, 0]
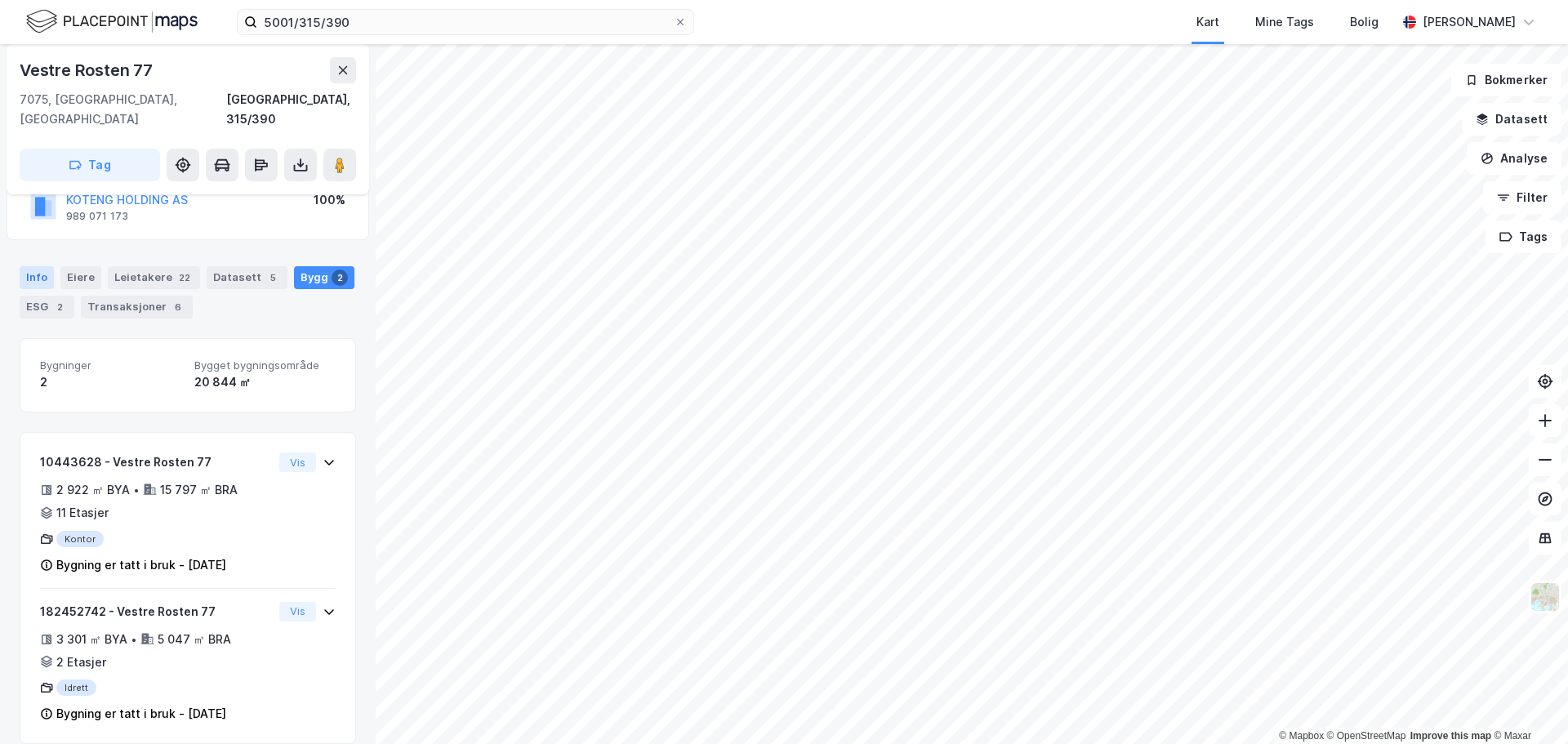
click at [38, 267] on div "Info" at bounding box center [36, 277] width 34 height 22
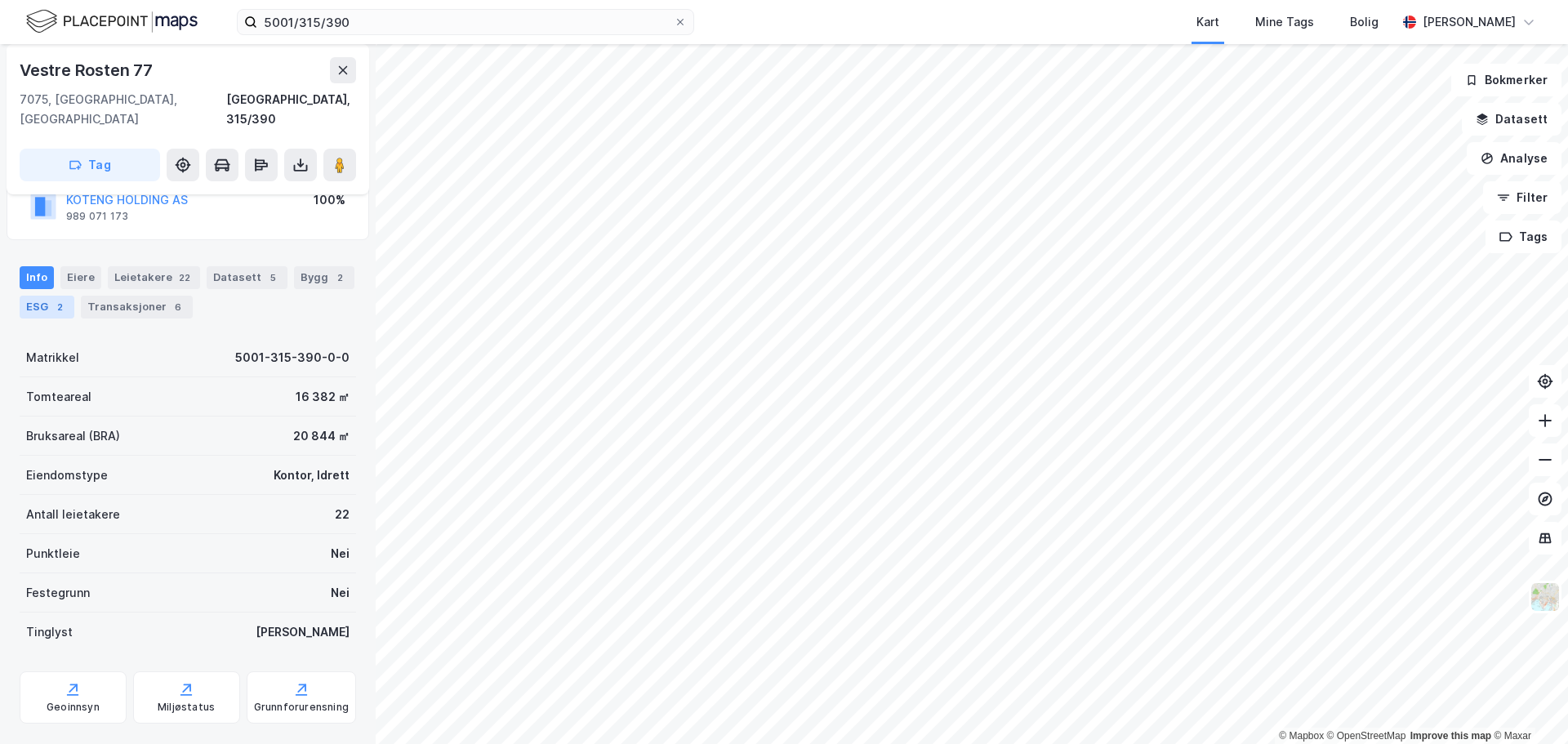
click at [42, 296] on div "ESG 2" at bounding box center [47, 307] width 55 height 22
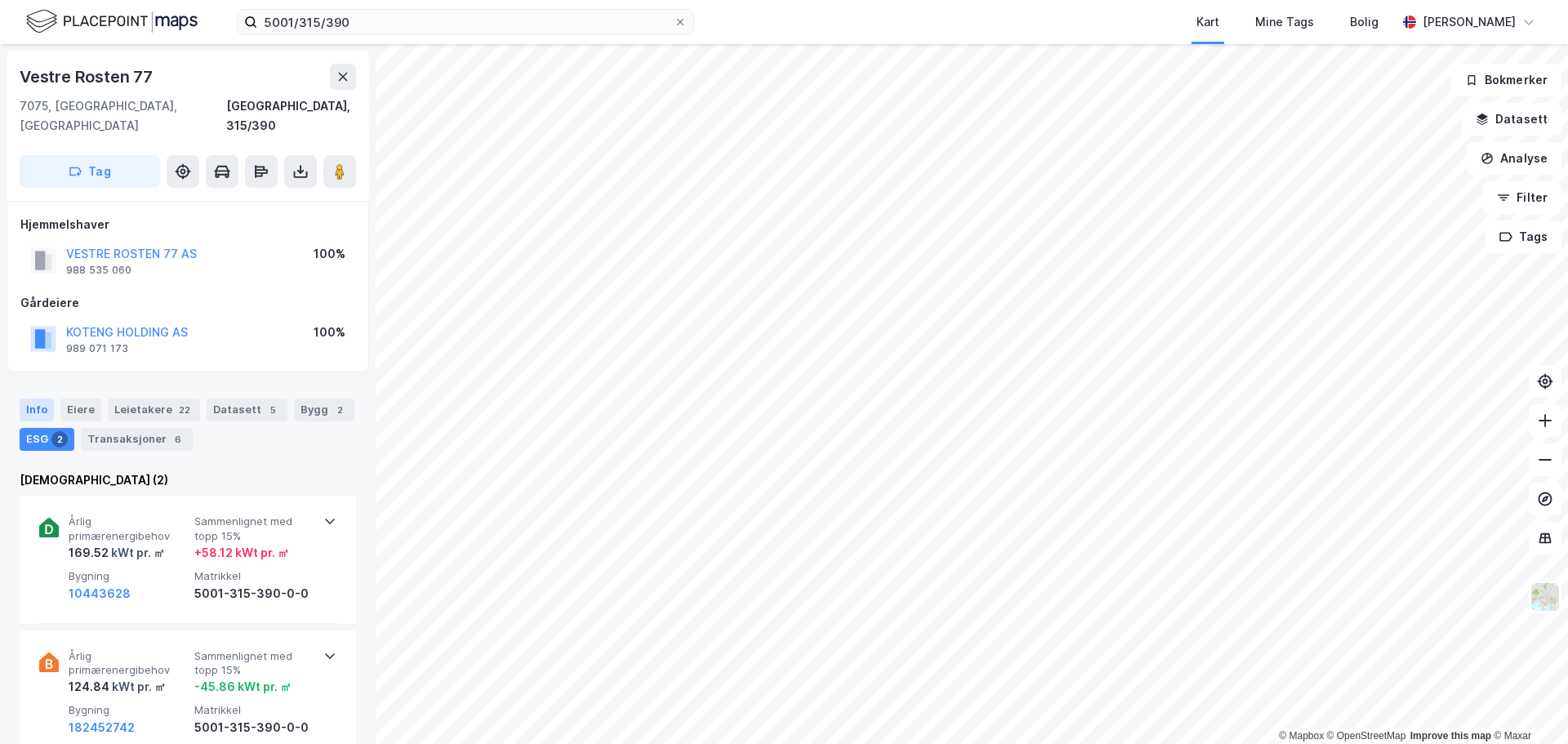
click at [37, 398] on div "Info" at bounding box center [36, 409] width 34 height 22
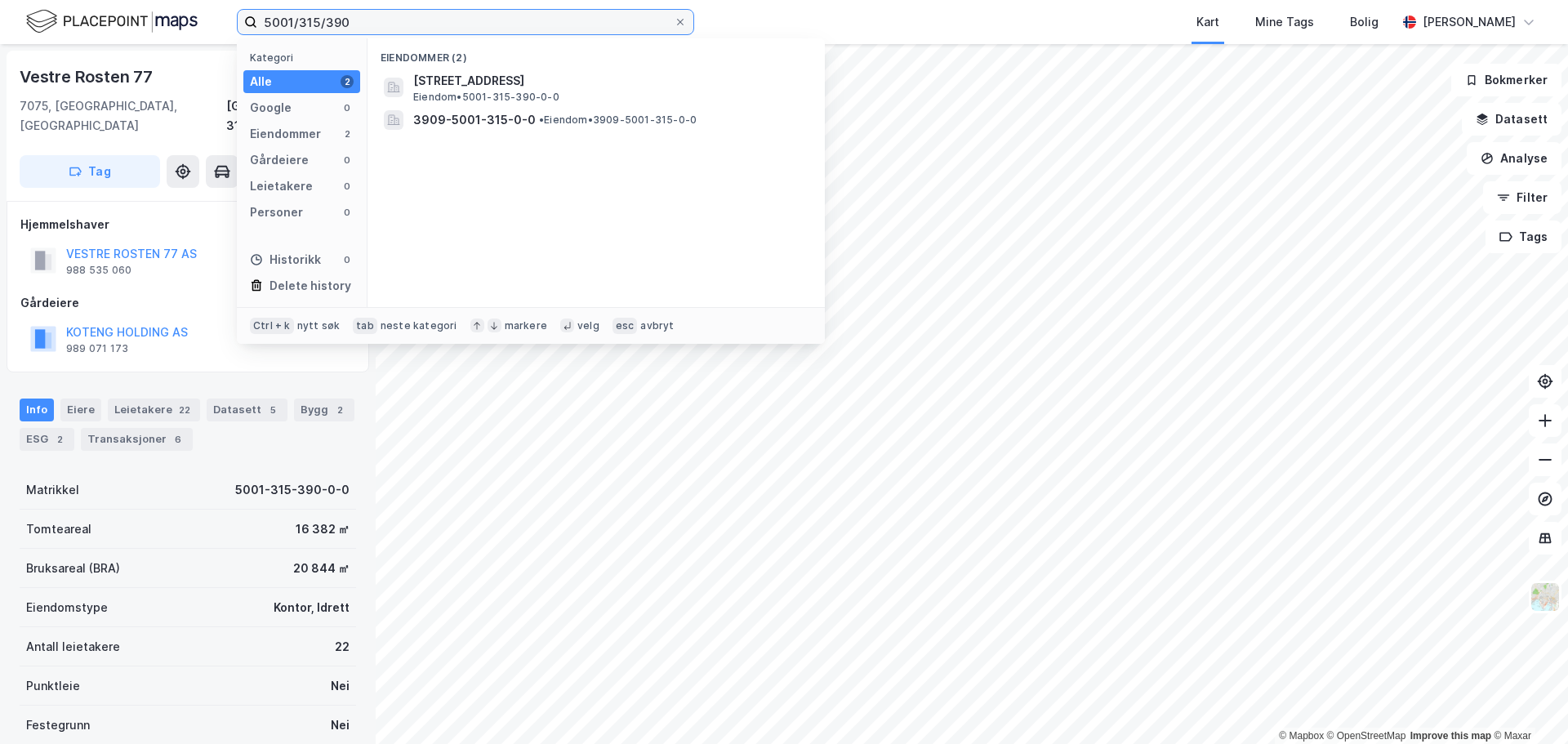
drag, startPoint x: 322, startPoint y: 22, endPoint x: 528, endPoint y: 22, distance: 206.0
click at [528, 22] on input "5001/315/390" at bounding box center [465, 21] width 417 height 24
type input "5001/407/95"
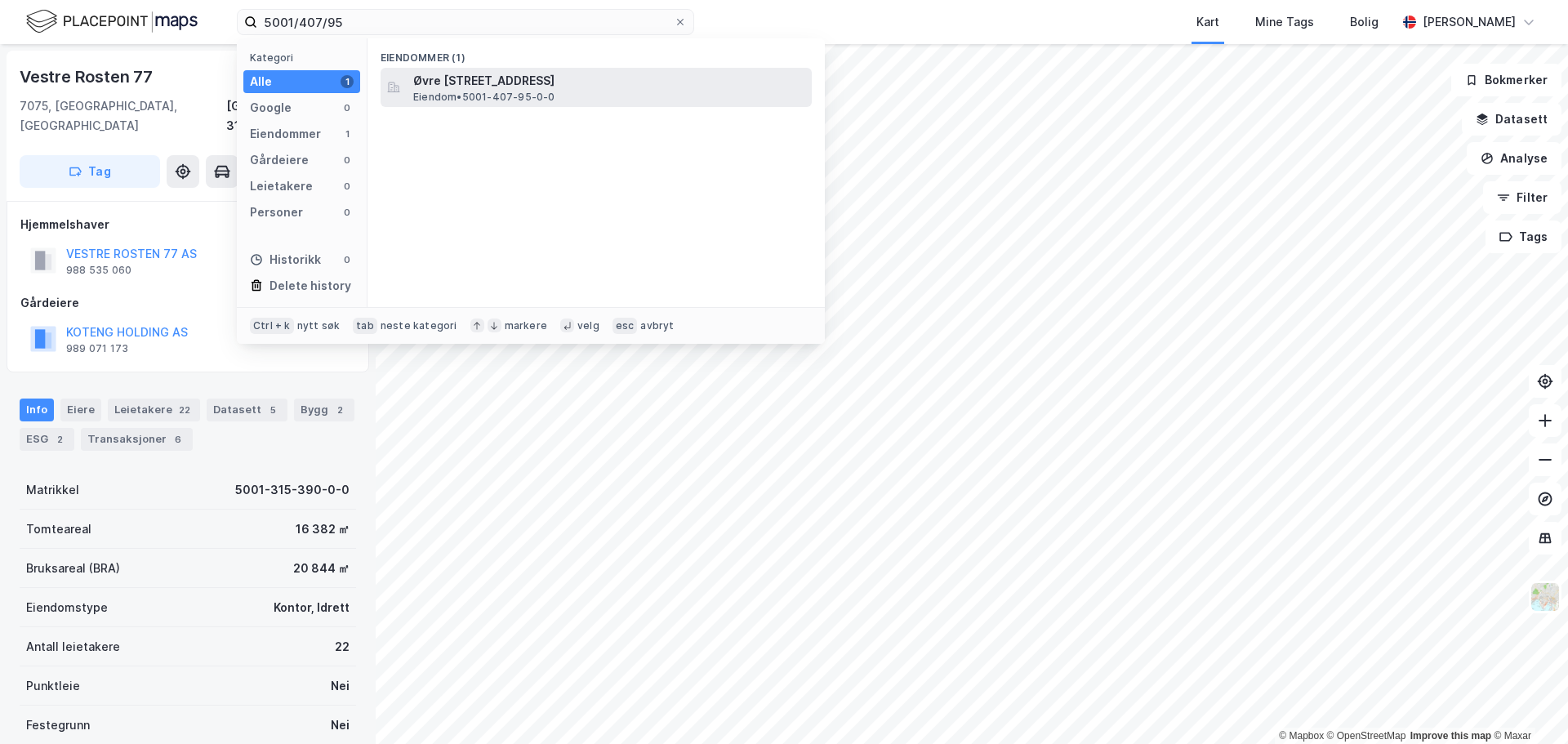
click at [524, 78] on span "Øvre Bakklandet 19A, 7016, TRONDHEIM, TRONDHEIM" at bounding box center [609, 81] width 392 height 20
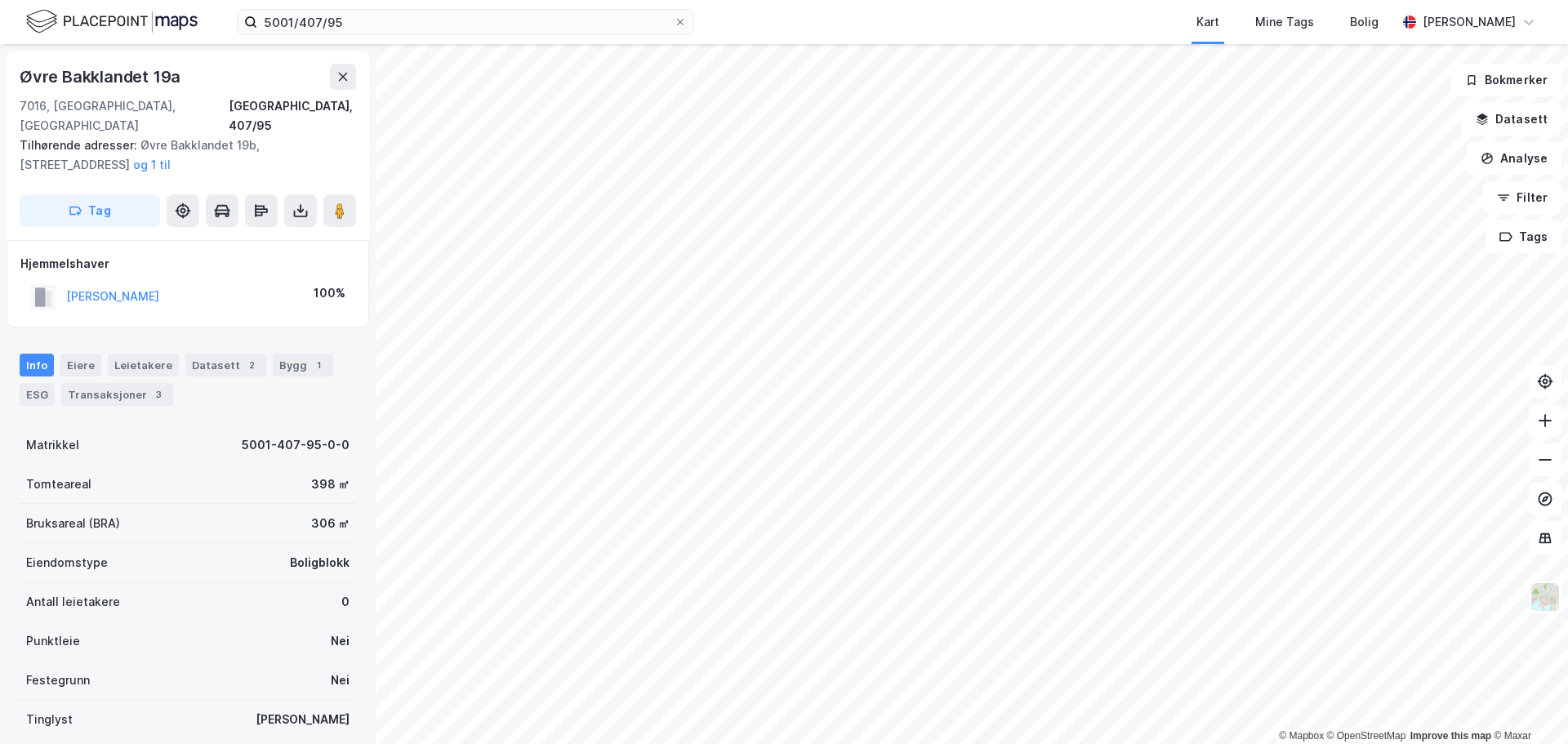
scroll to position [101, 0]
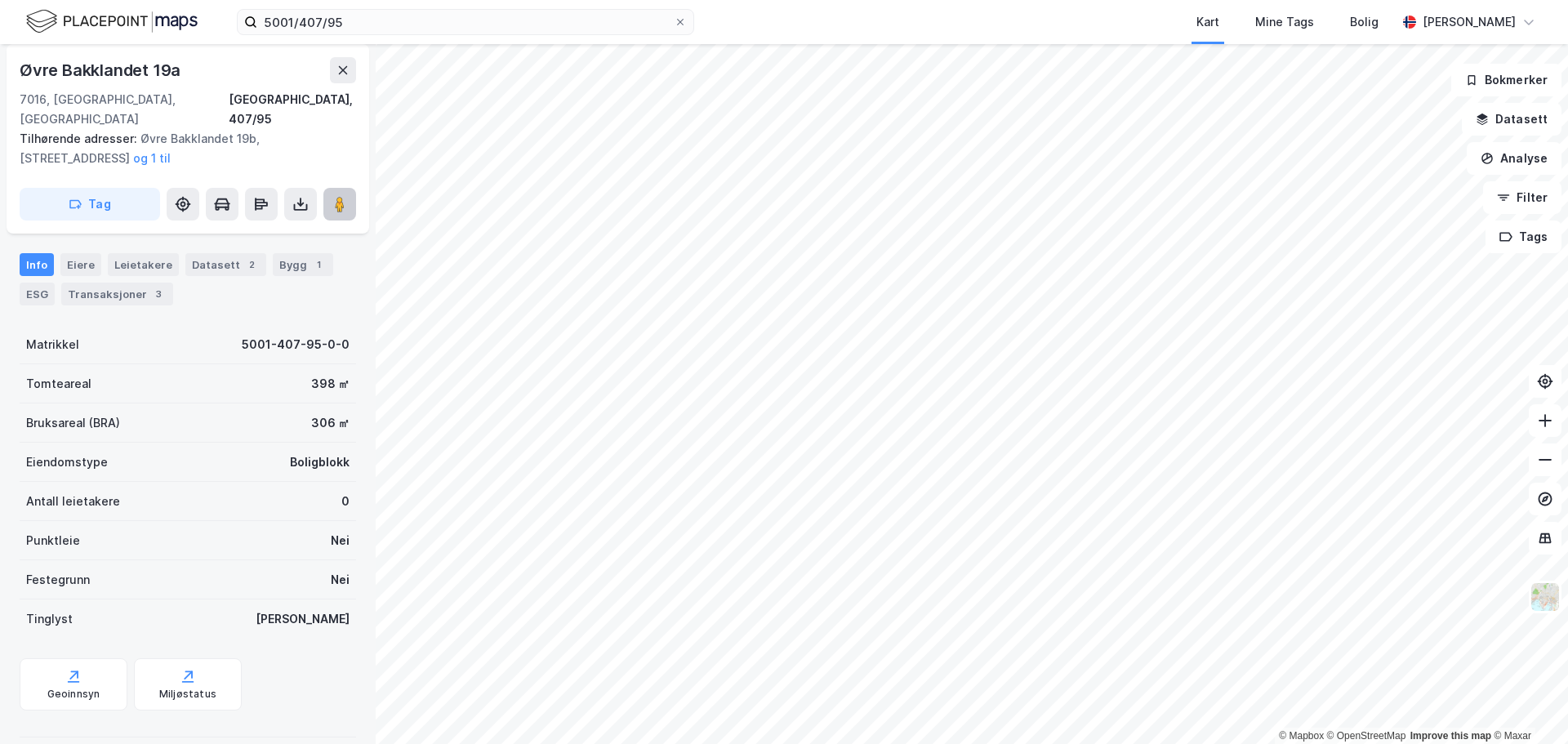
click at [326, 187] on button at bounding box center [339, 203] width 32 height 32
